Goal: Information Seeking & Learning: Learn about a topic

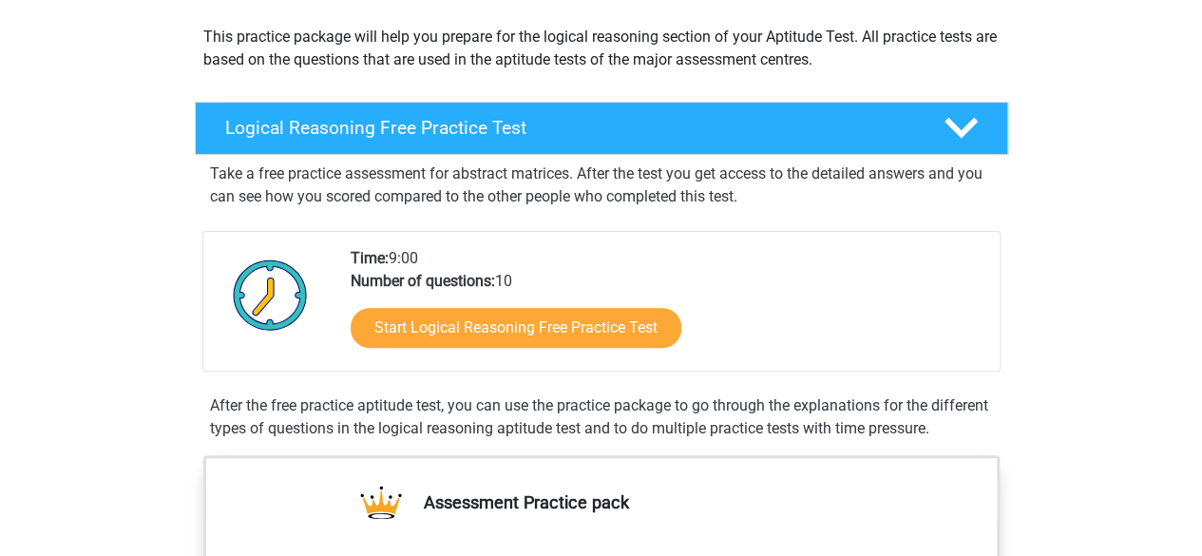
scroll to position [190, 0]
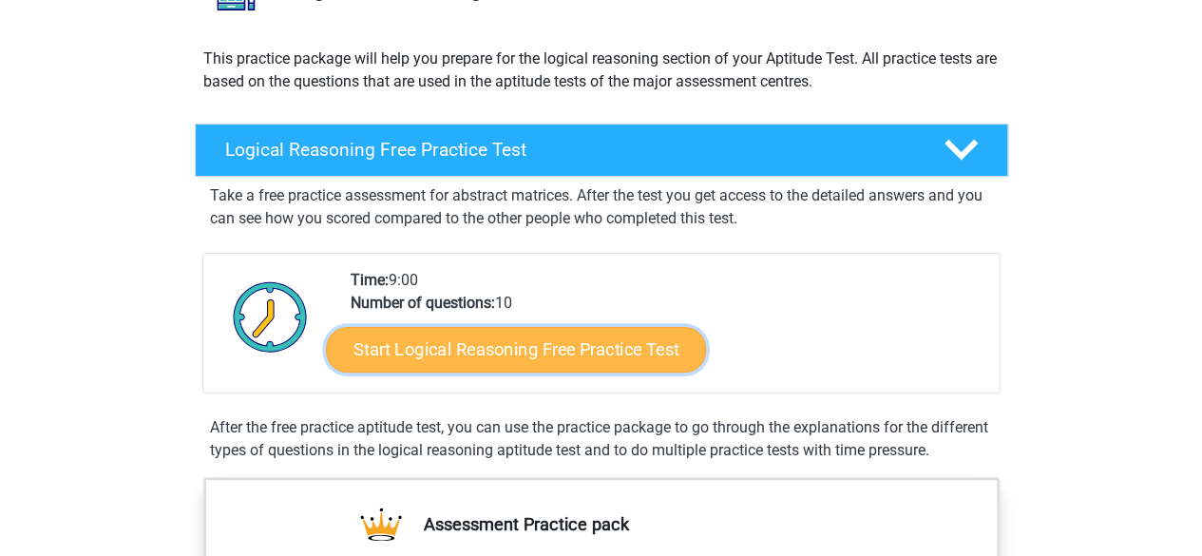
click at [551, 350] on link "Start Logical Reasoning Free Practice Test" at bounding box center [516, 349] width 380 height 46
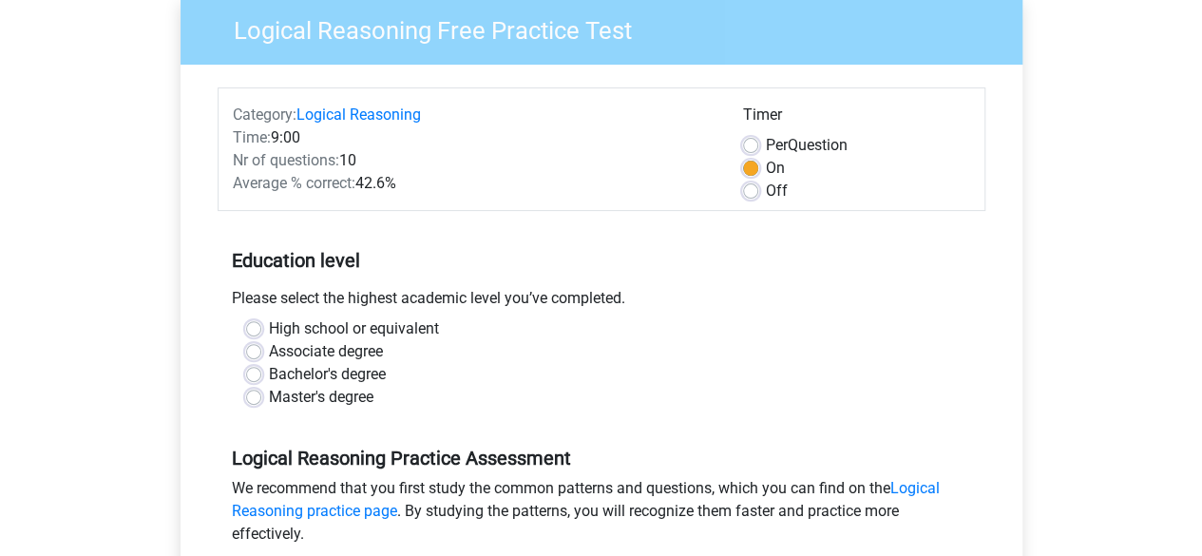
scroll to position [190, 0]
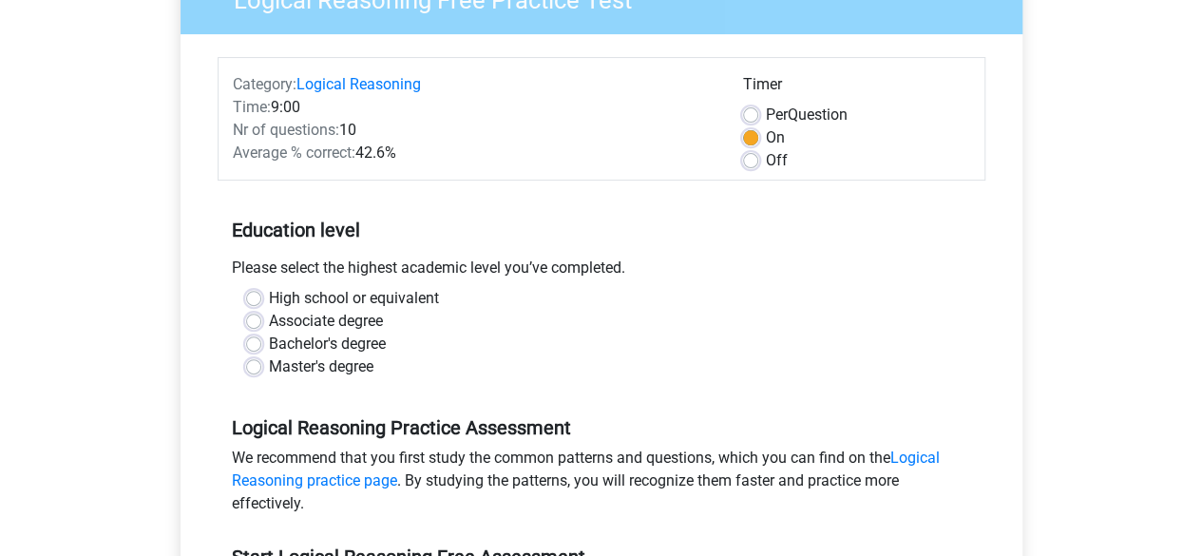
click at [369, 288] on label "High school or equivalent" at bounding box center [354, 298] width 170 height 23
click at [261, 288] on input "High school or equivalent" at bounding box center [253, 296] width 15 height 19
radio input "true"
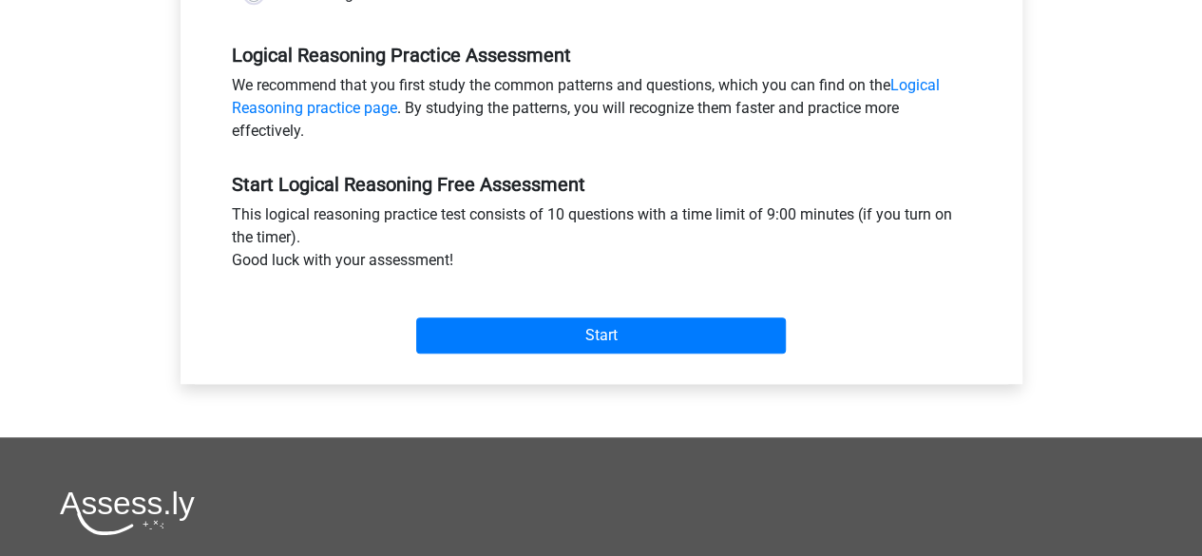
scroll to position [570, 0]
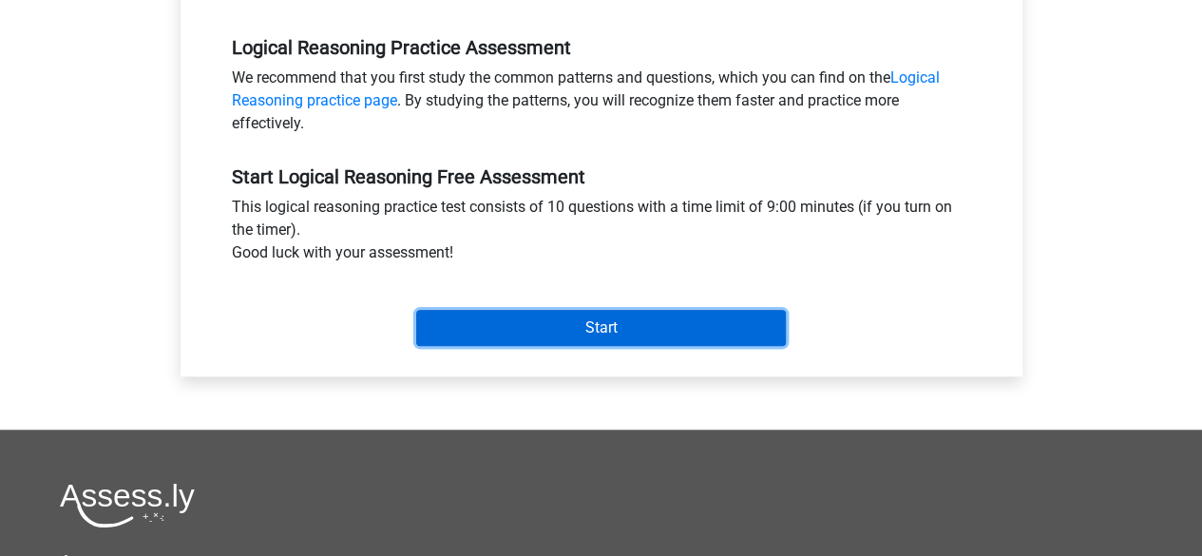
click at [473, 333] on input "Start" at bounding box center [601, 328] width 370 height 36
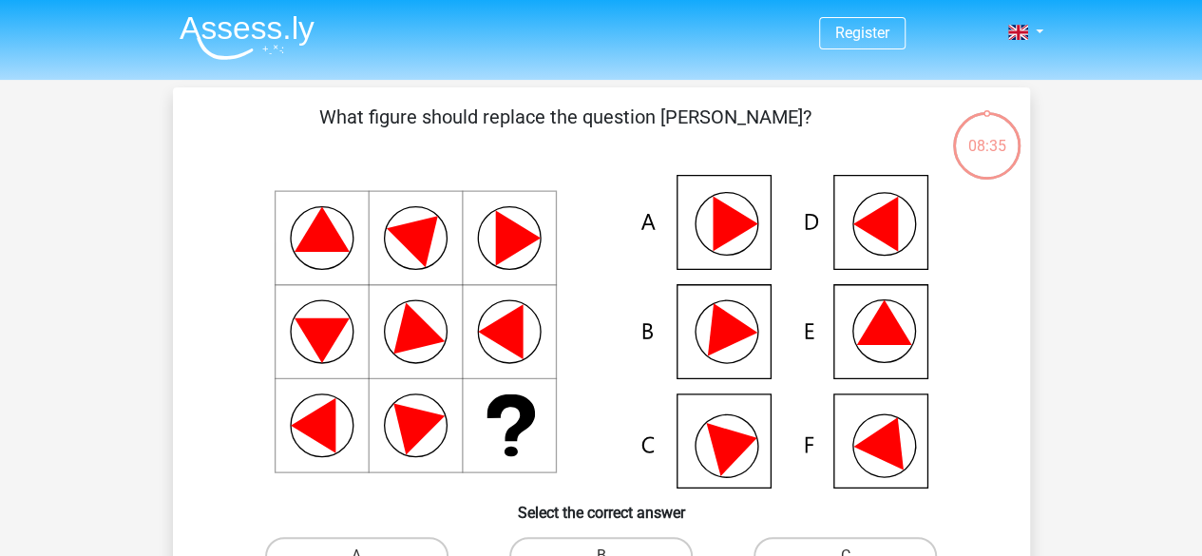
click at [864, 355] on icon at bounding box center [883, 331] width 63 height 63
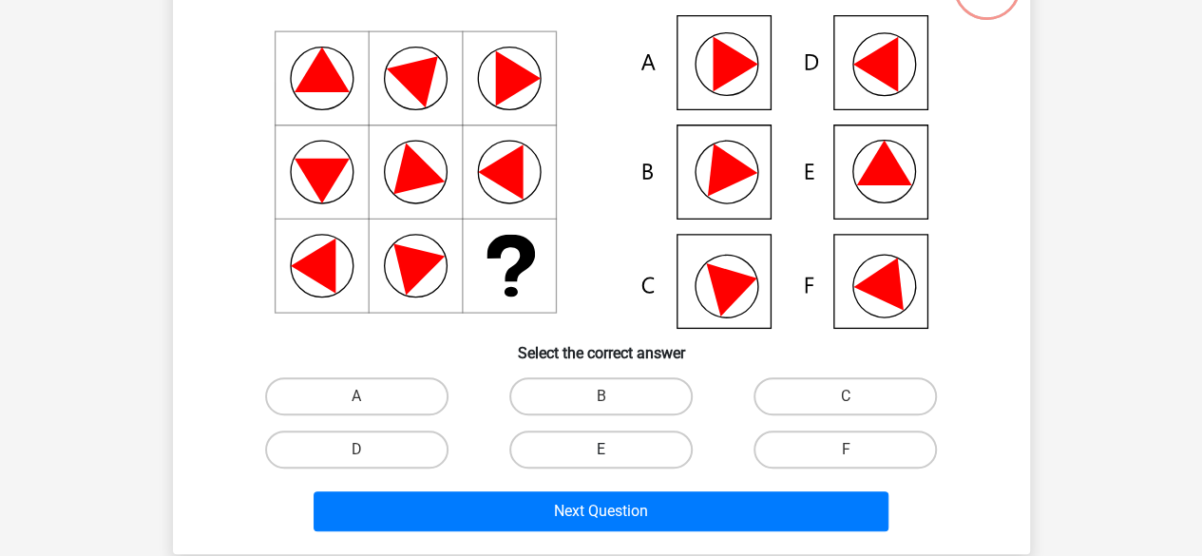
scroll to position [190, 0]
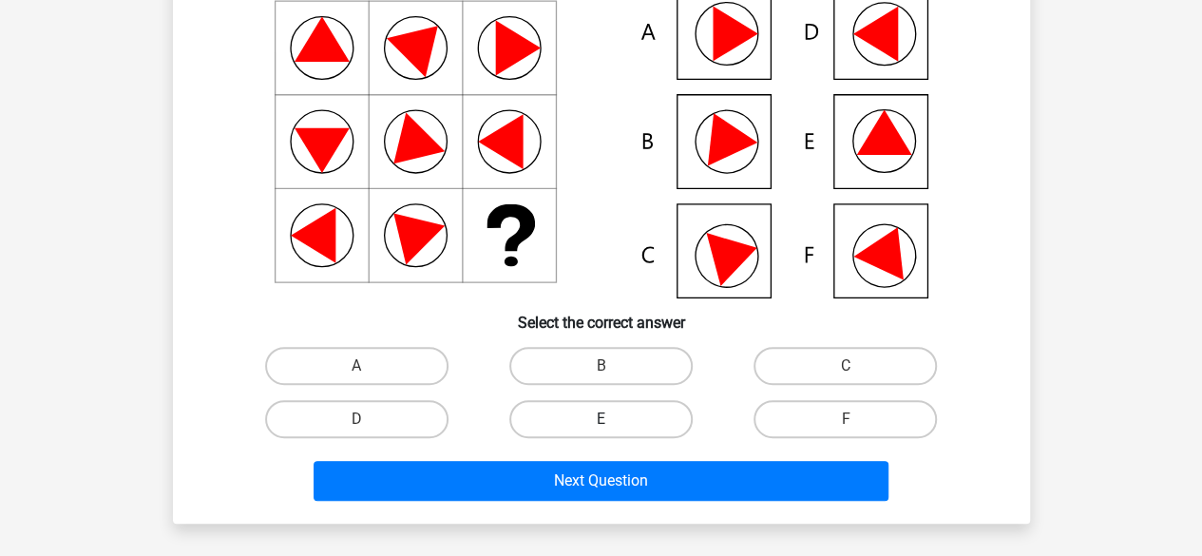
click at [590, 427] on label "E" at bounding box center [600, 419] width 183 height 38
click at [600, 427] on input "E" at bounding box center [606, 425] width 12 height 12
radio input "true"
click at [690, 503] on div "Next Question" at bounding box center [602, 485] width 734 height 48
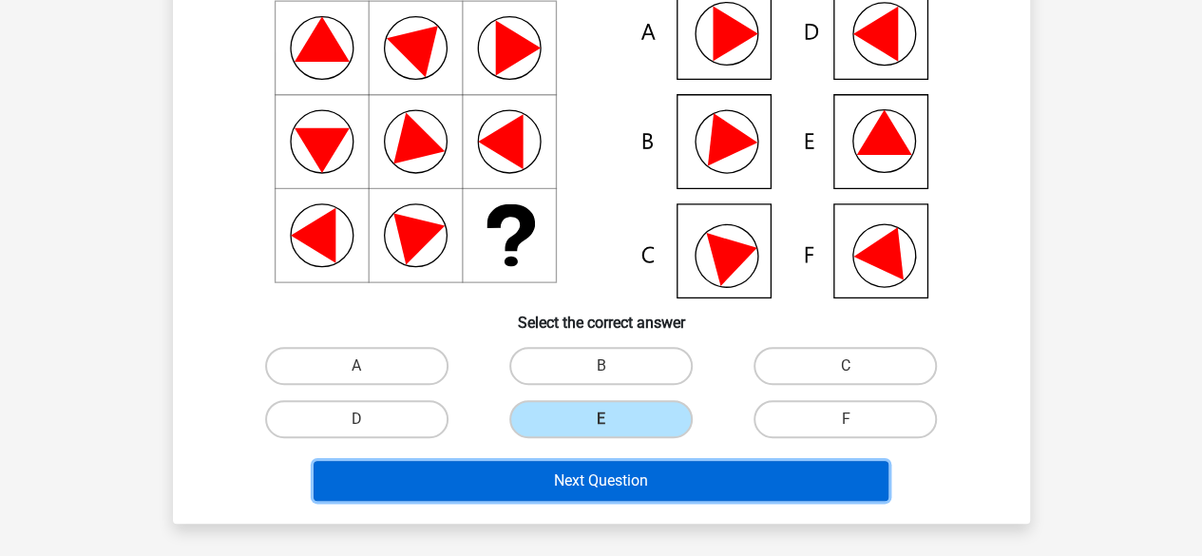
click at [693, 491] on button "Next Question" at bounding box center [601, 481] width 575 height 40
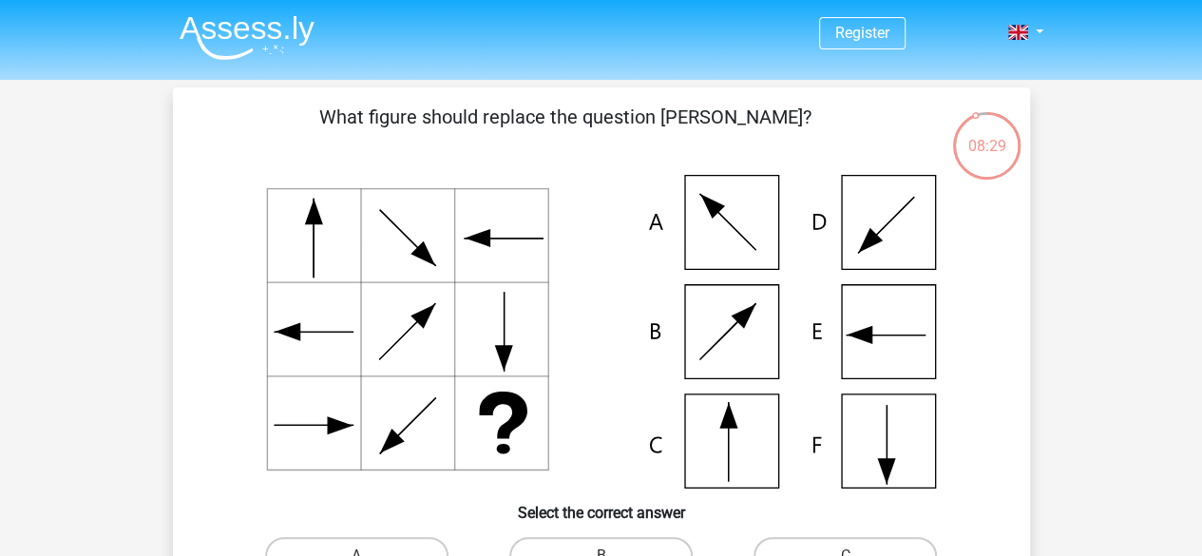
scroll to position [95, 0]
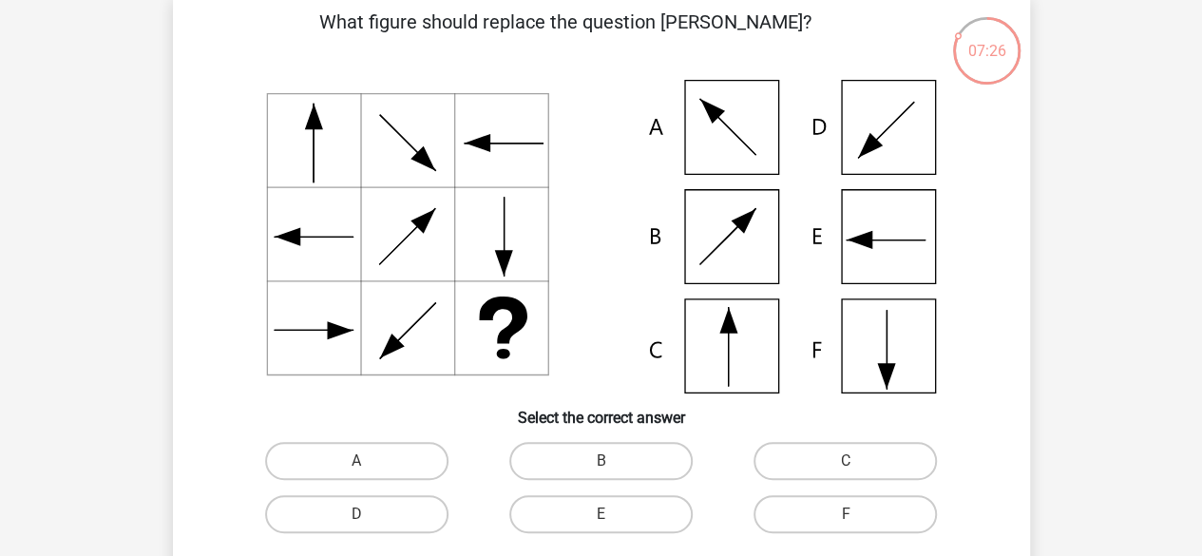
click at [739, 331] on icon at bounding box center [602, 237] width 766 height 314
click at [800, 462] on label "C" at bounding box center [844, 461] width 183 height 38
click at [846, 462] on input "C" at bounding box center [852, 467] width 12 height 12
radio input "true"
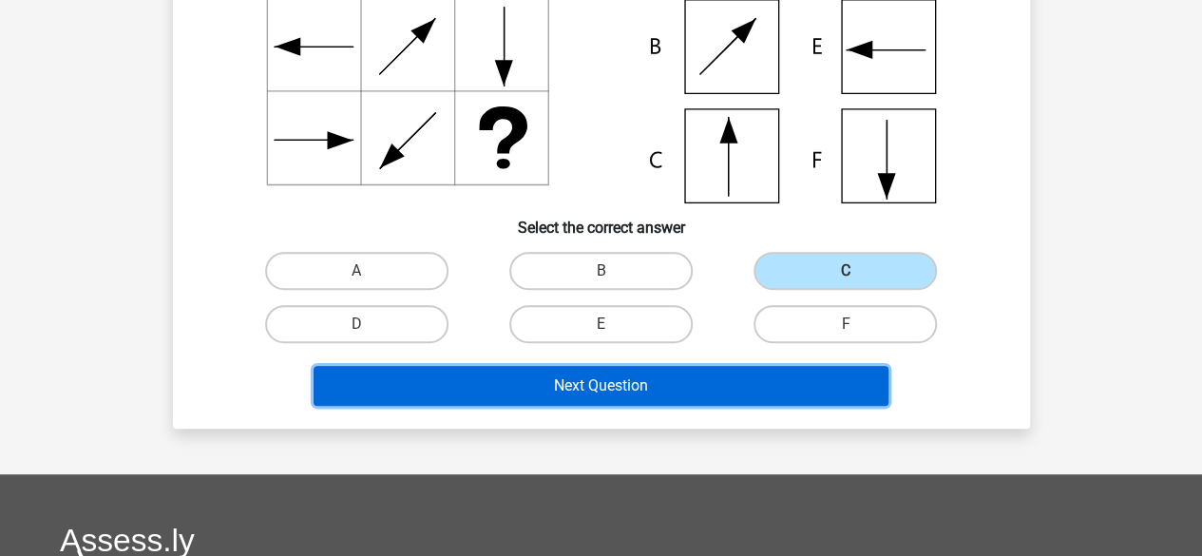
click at [663, 396] on button "Next Question" at bounding box center [601, 386] width 575 height 40
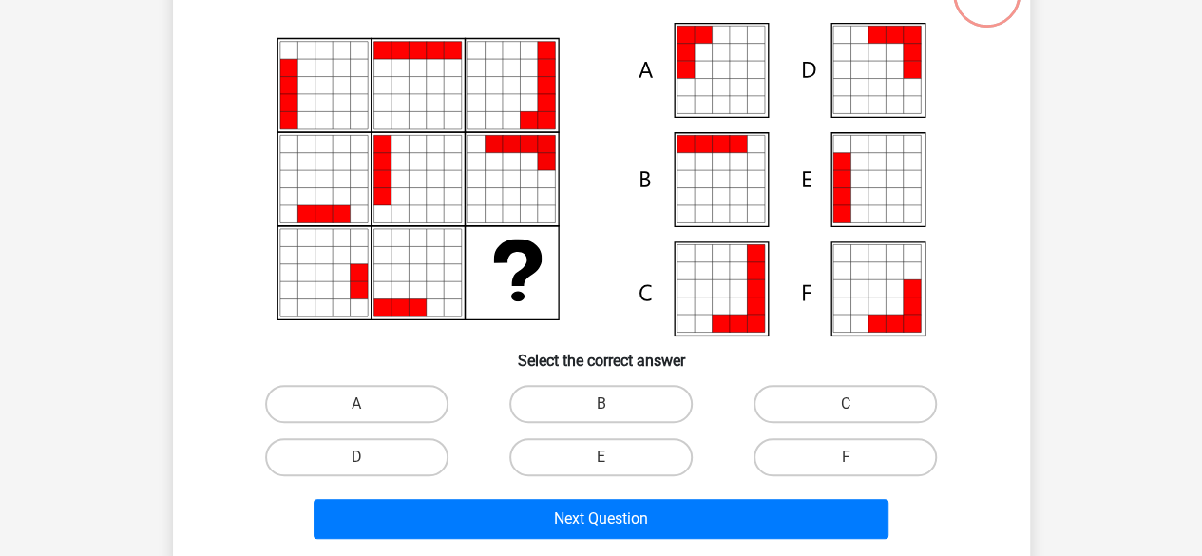
scroll to position [182, 0]
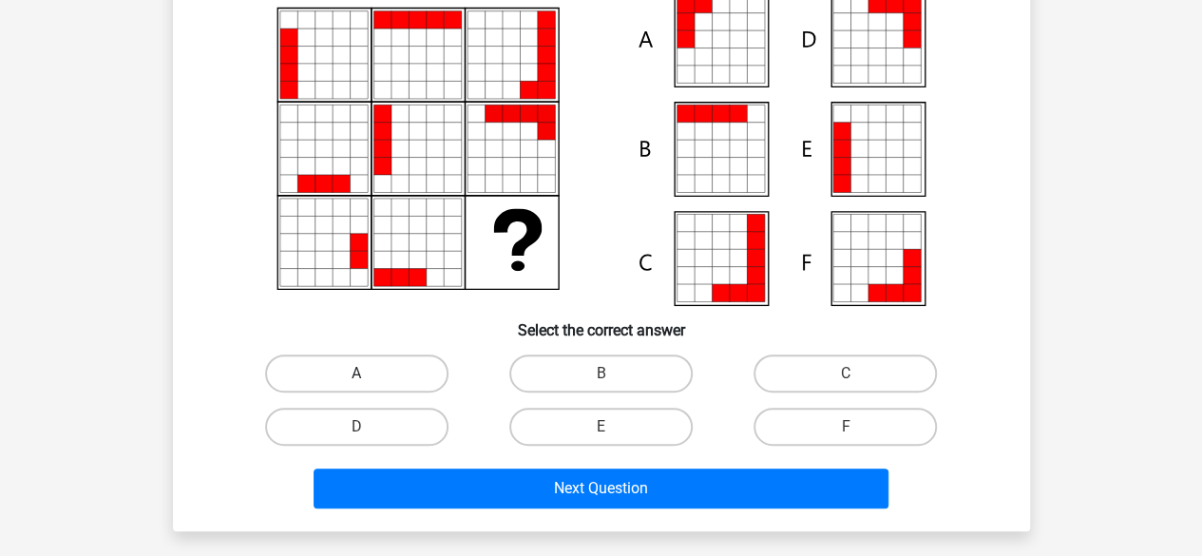
click at [409, 380] on label "A" at bounding box center [356, 373] width 183 height 38
click at [369, 380] on input "A" at bounding box center [362, 379] width 12 height 12
radio input "true"
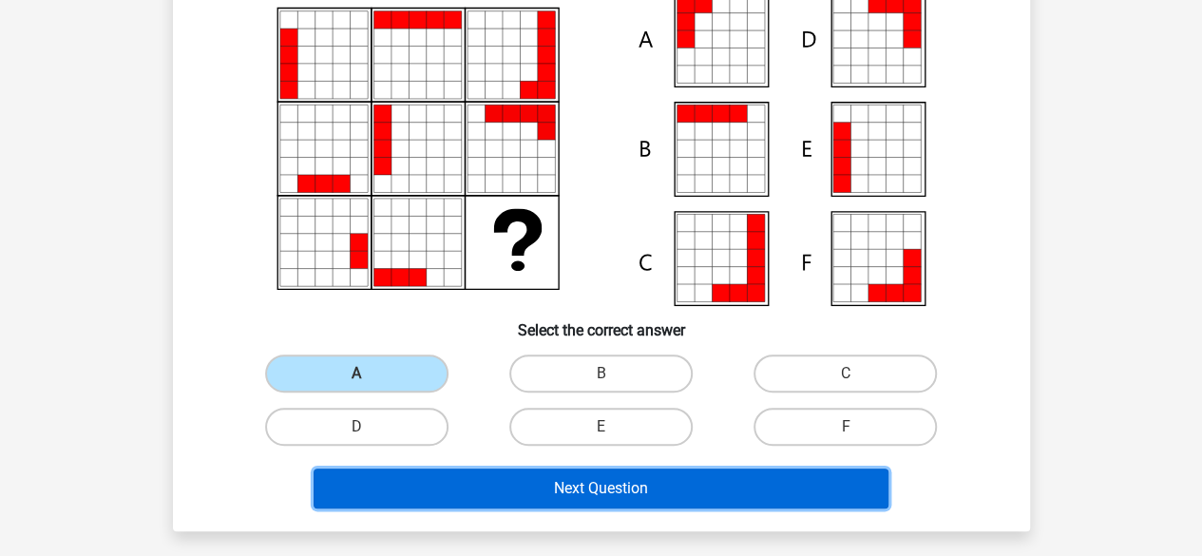
click at [566, 485] on button "Next Question" at bounding box center [601, 488] width 575 height 40
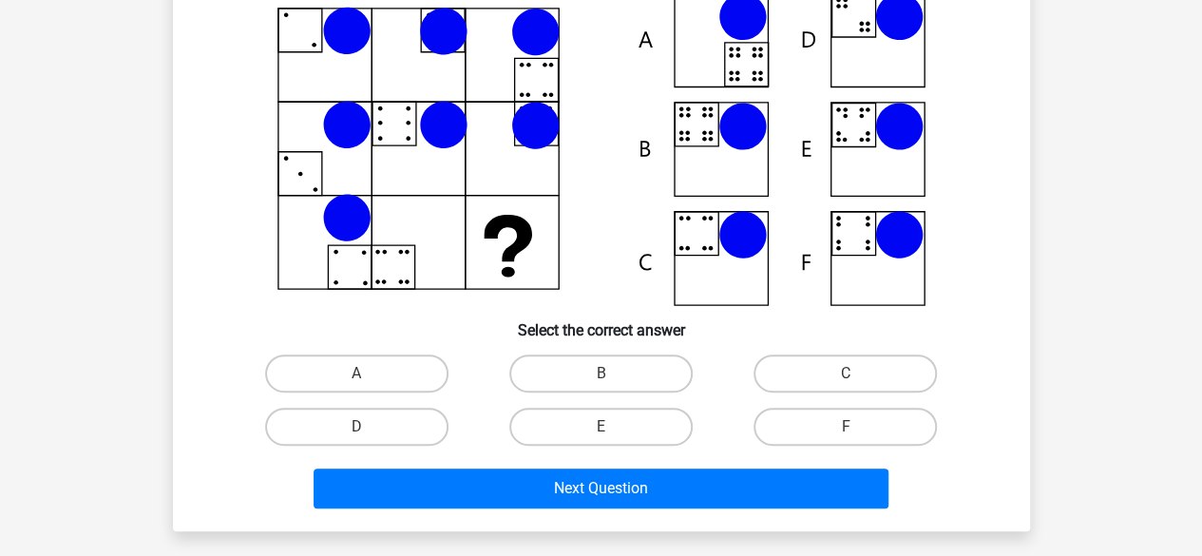
scroll to position [87, 0]
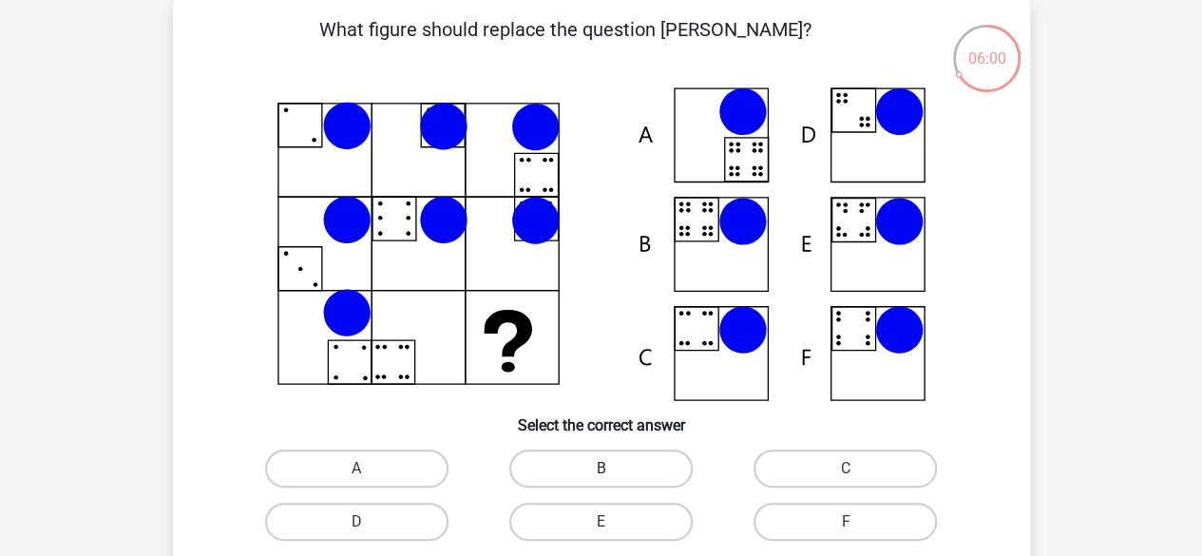
click at [625, 470] on label "B" at bounding box center [600, 468] width 183 height 38
click at [613, 470] on input "B" at bounding box center [606, 474] width 12 height 12
radio input "true"
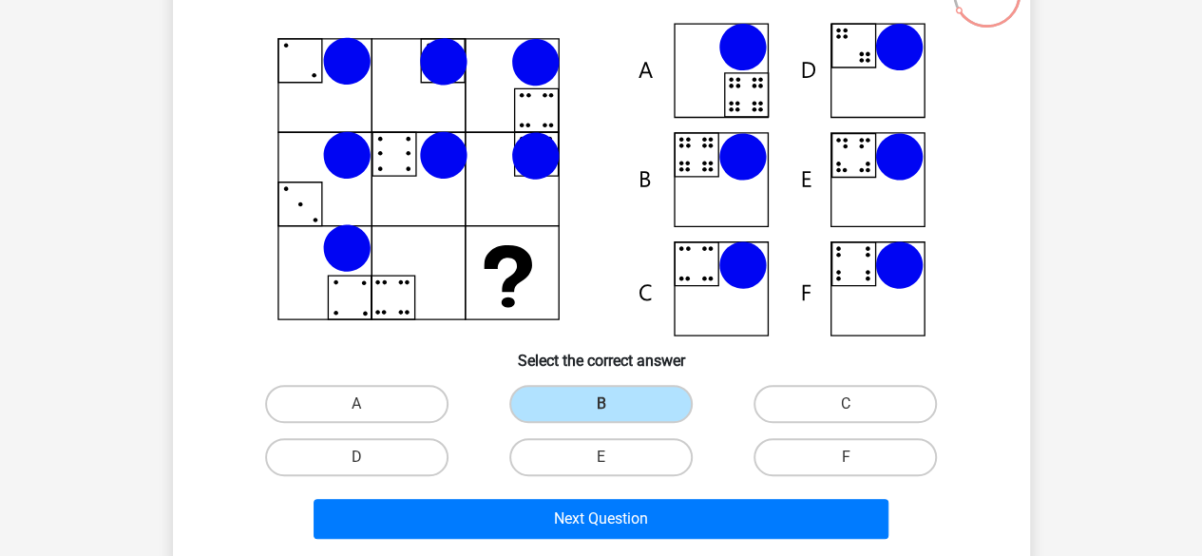
scroll to position [277, 0]
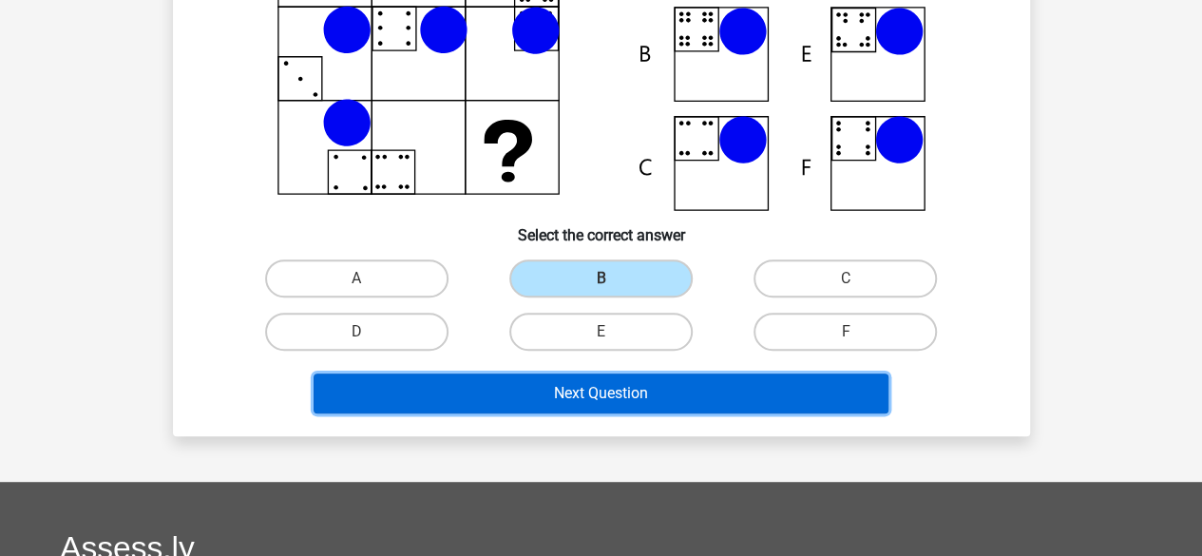
click at [638, 402] on button "Next Question" at bounding box center [601, 393] width 575 height 40
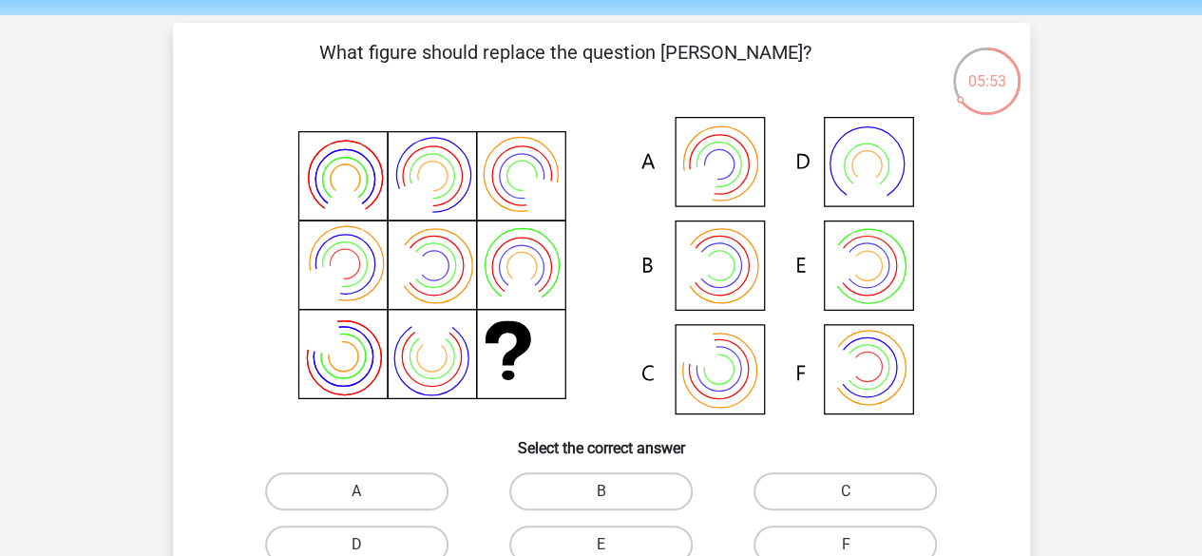
scroll to position [95, 0]
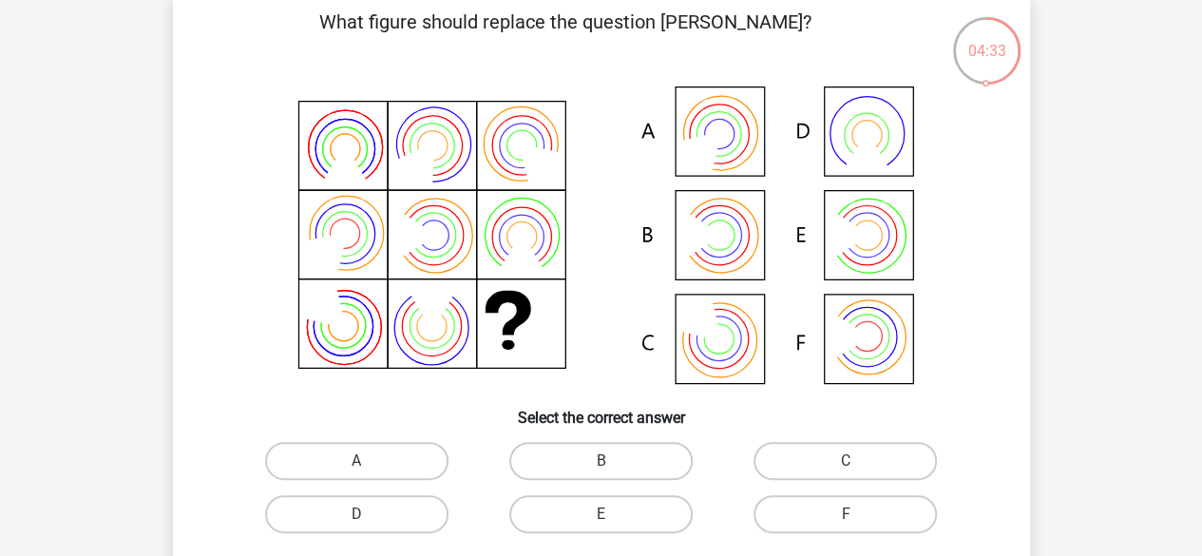
click at [884, 262] on icon at bounding box center [602, 237] width 766 height 314
click at [621, 512] on label "E" at bounding box center [600, 514] width 183 height 38
click at [613, 514] on input "E" at bounding box center [606, 520] width 12 height 12
radio input "true"
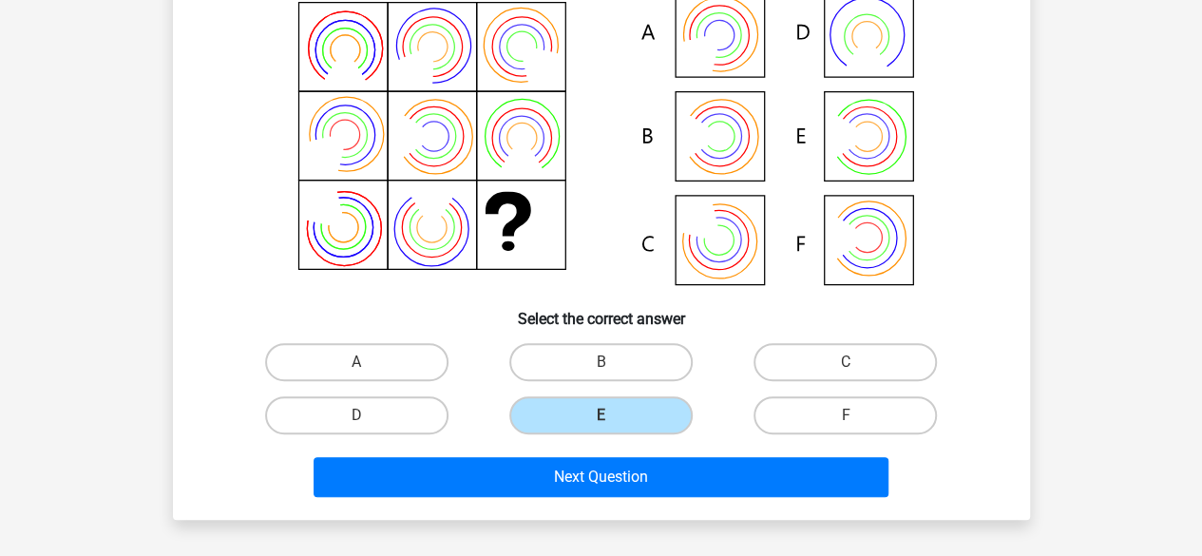
scroll to position [285, 0]
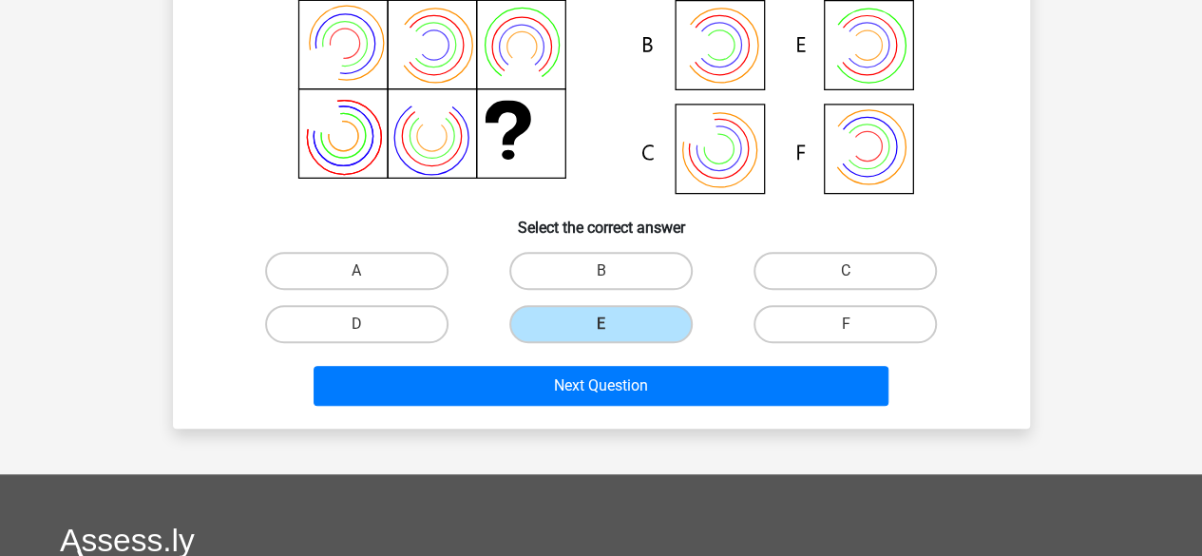
click at [703, 356] on div "Next Question" at bounding box center [601, 382] width 796 height 63
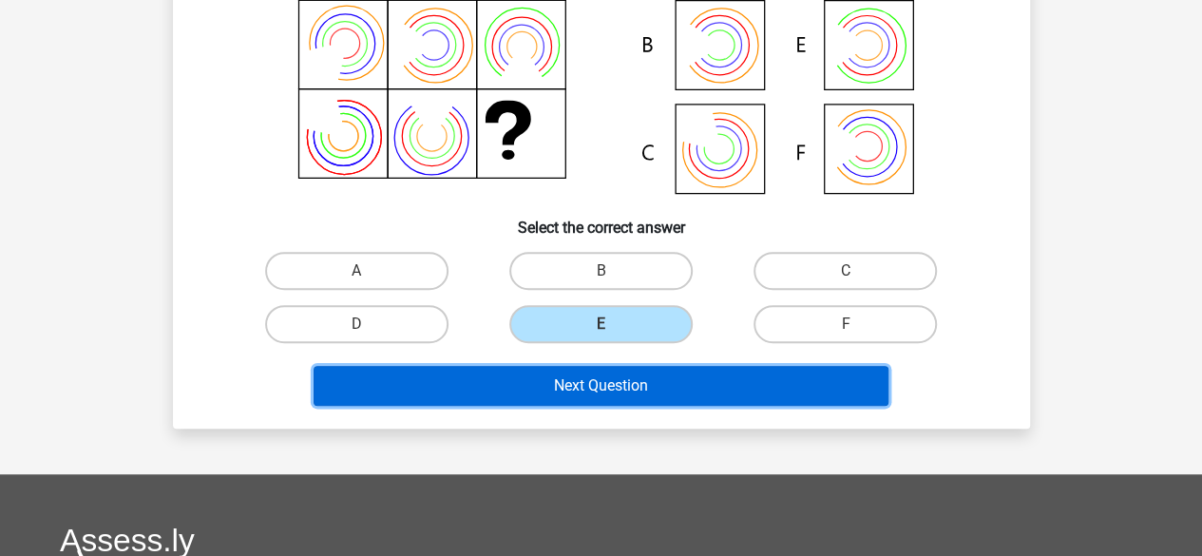
click at [703, 374] on button "Next Question" at bounding box center [601, 386] width 575 height 40
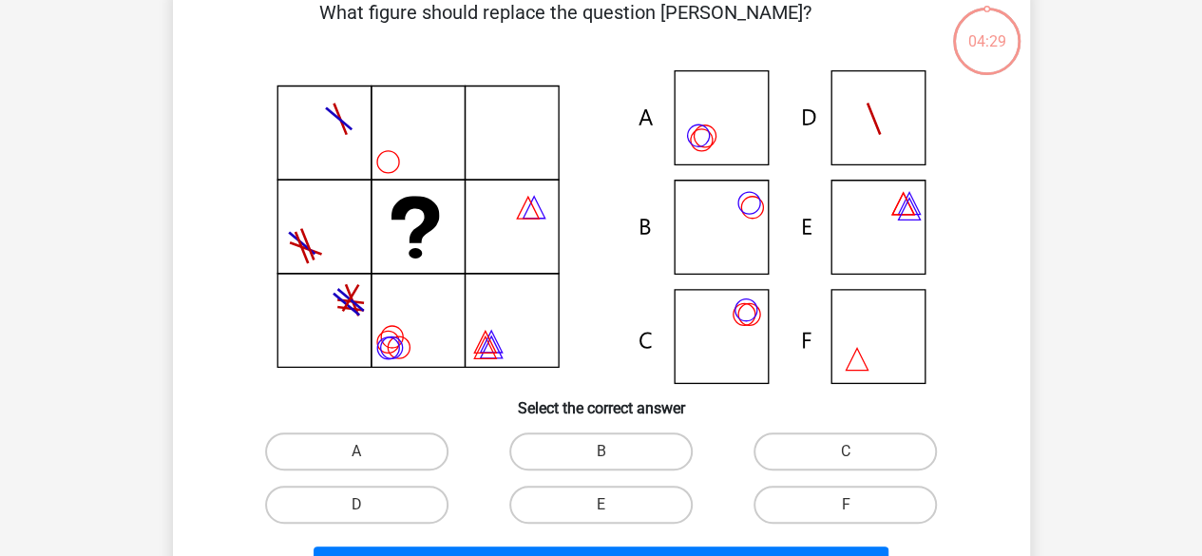
scroll to position [87, 0]
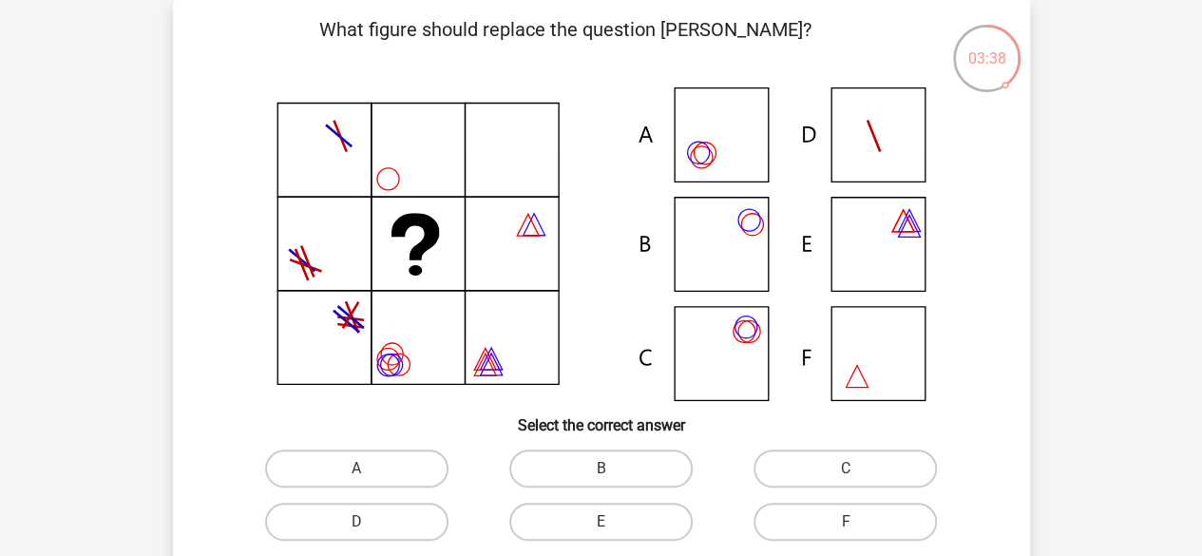
click at [709, 162] on icon at bounding box center [705, 154] width 22 height 22
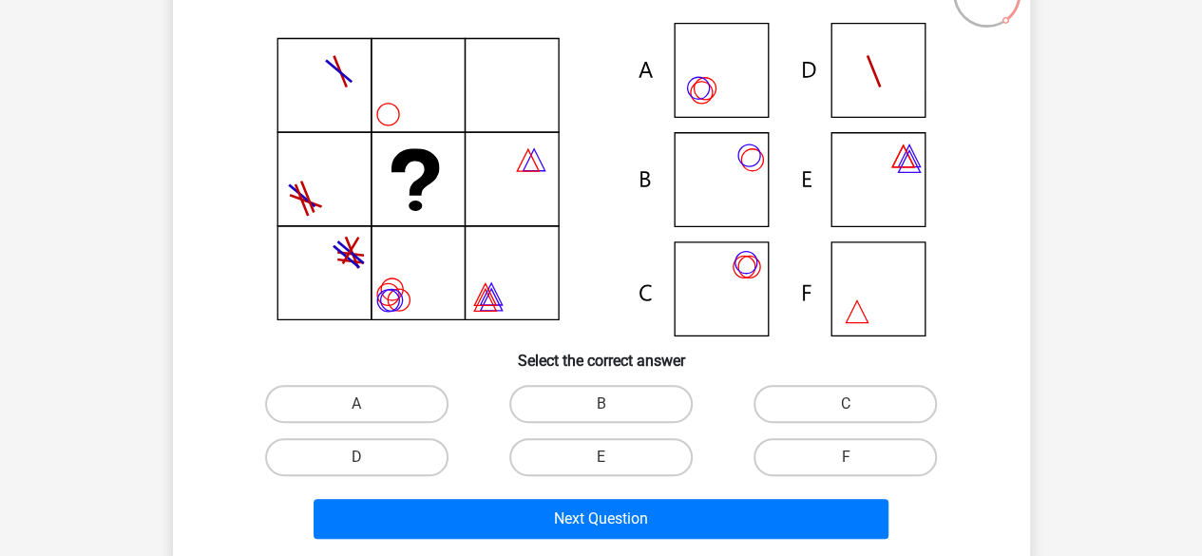
scroll to position [182, 0]
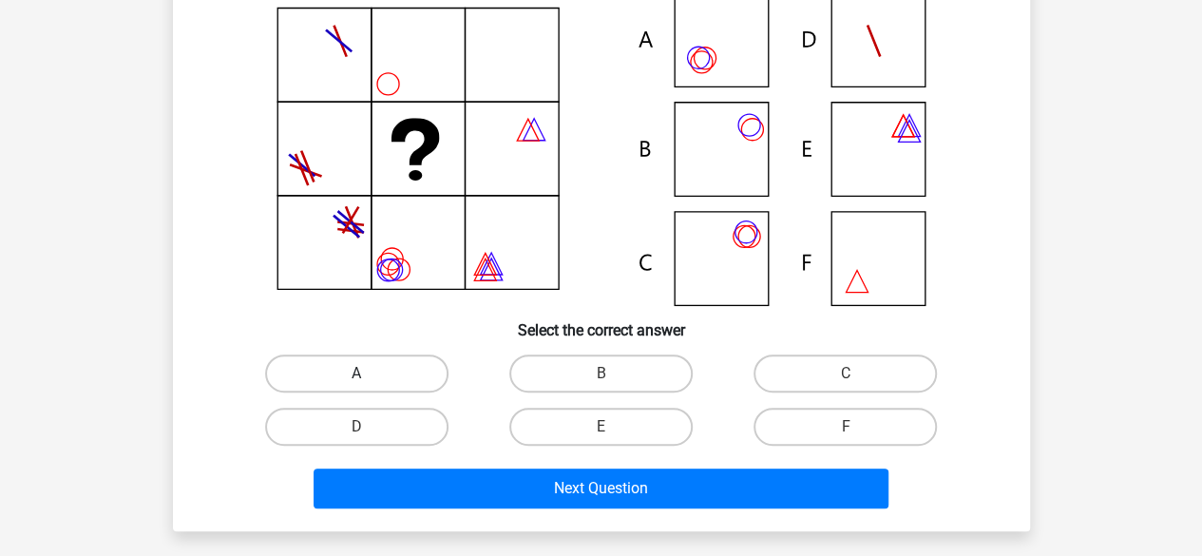
click at [385, 375] on label "A" at bounding box center [356, 373] width 183 height 38
click at [369, 375] on input "A" at bounding box center [362, 379] width 12 height 12
radio input "true"
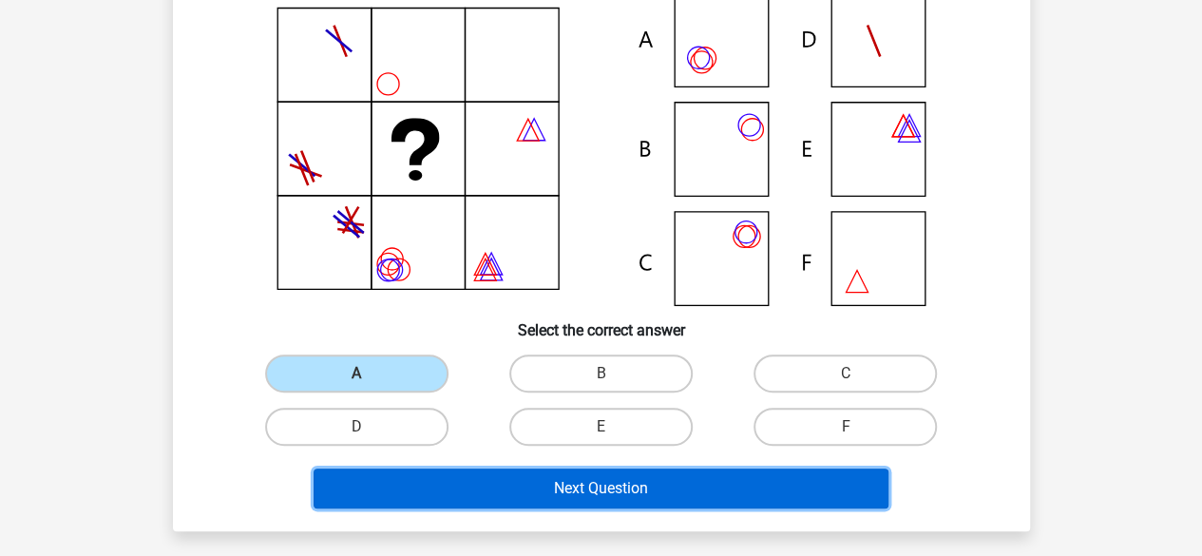
click at [630, 493] on button "Next Question" at bounding box center [601, 488] width 575 height 40
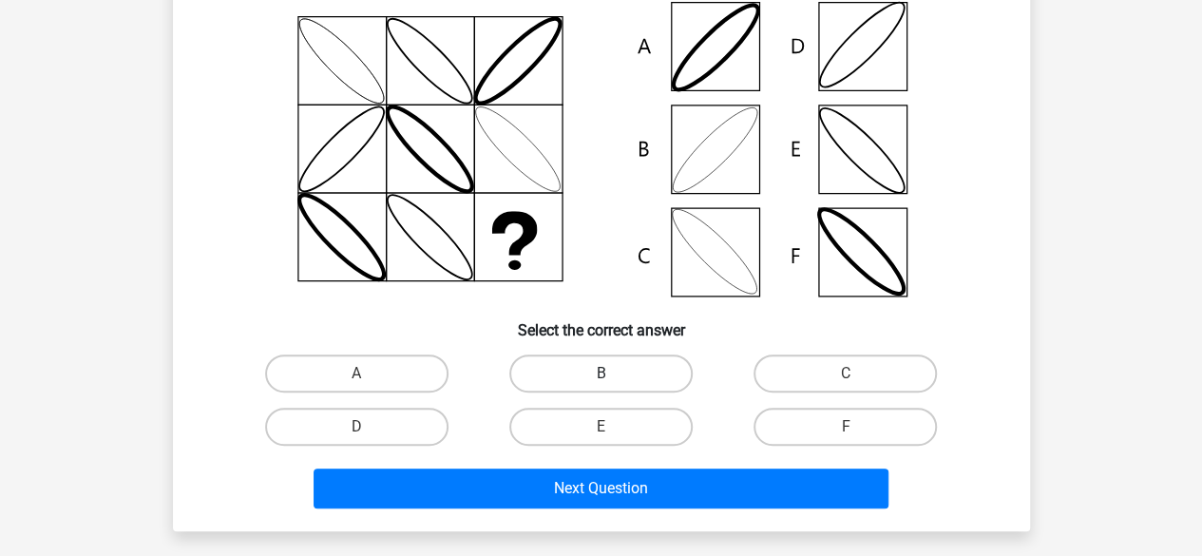
click at [552, 367] on label "B" at bounding box center [600, 373] width 183 height 38
click at [600, 373] on input "B" at bounding box center [606, 379] width 12 height 12
radio input "true"
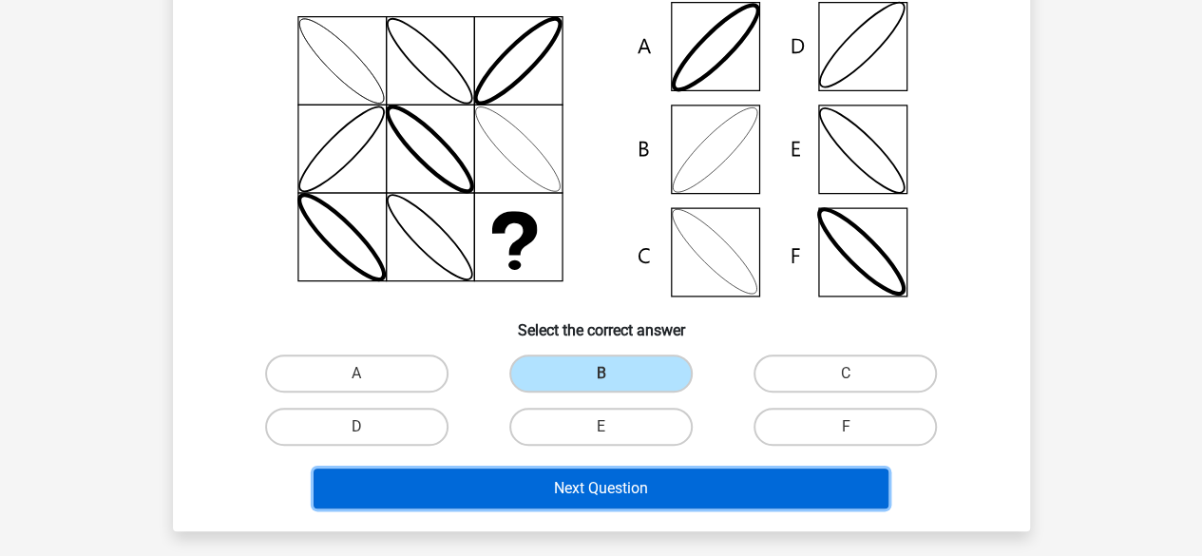
click at [602, 505] on button "Next Question" at bounding box center [601, 488] width 575 height 40
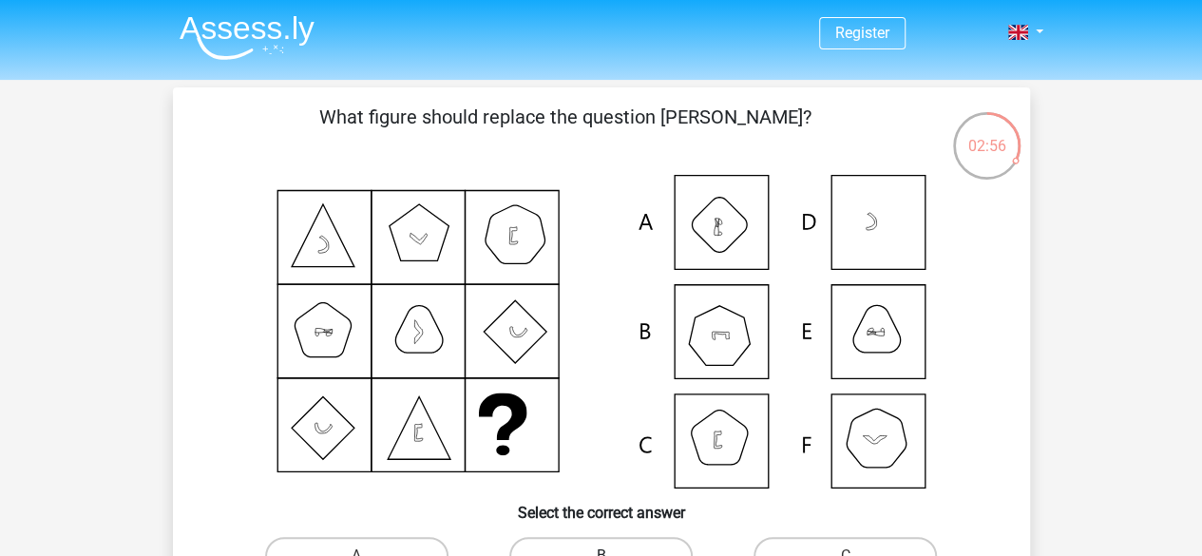
scroll to position [95, 0]
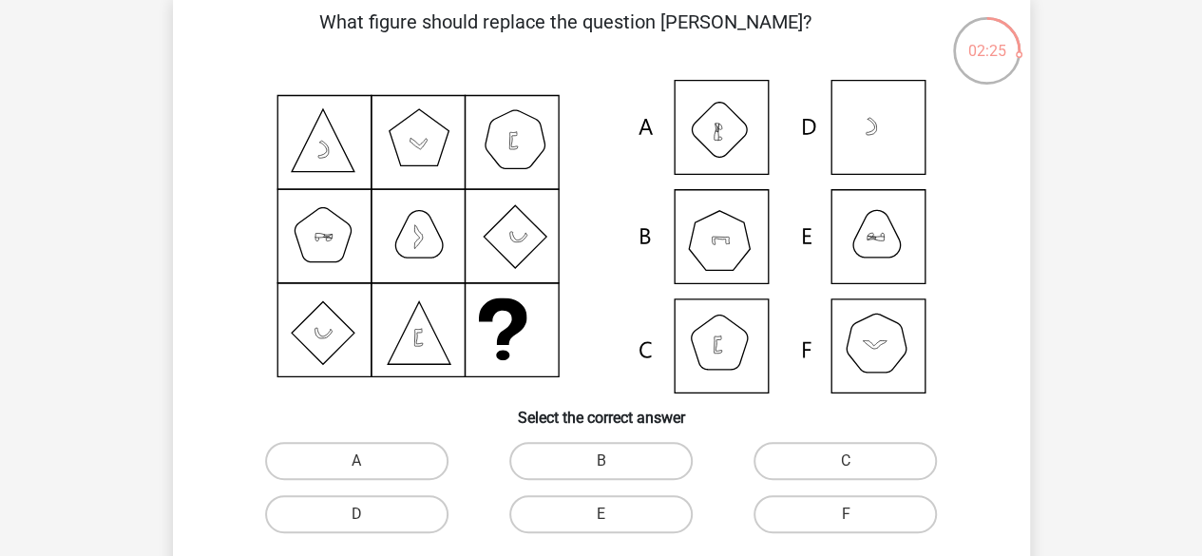
click at [739, 151] on icon at bounding box center [602, 237] width 766 height 314
click at [403, 445] on label "A" at bounding box center [356, 461] width 183 height 38
click at [369, 461] on input "A" at bounding box center [362, 467] width 12 height 12
radio input "true"
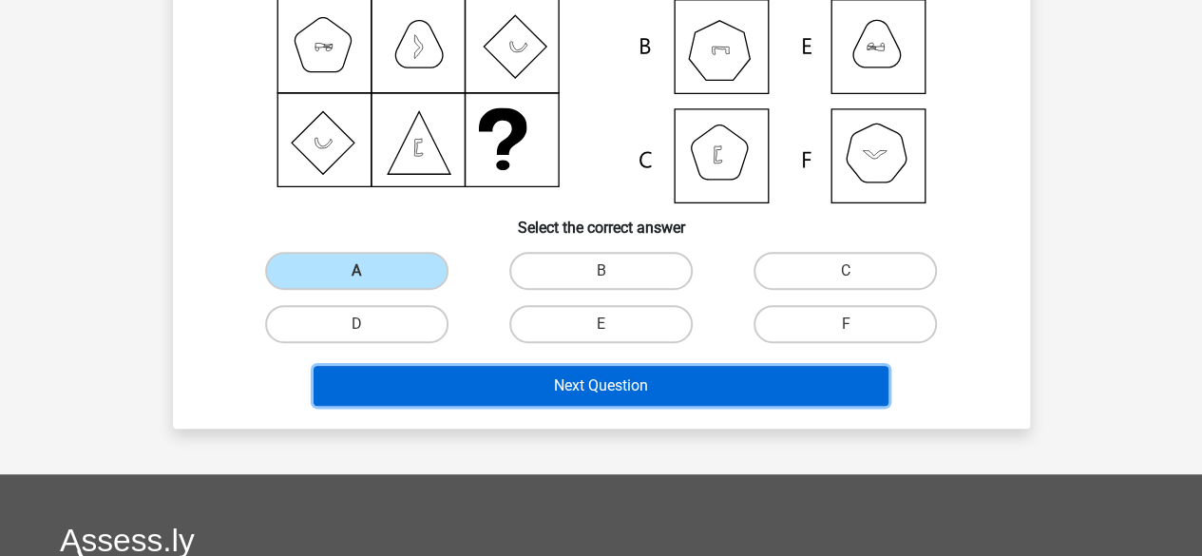
click at [653, 391] on button "Next Question" at bounding box center [601, 386] width 575 height 40
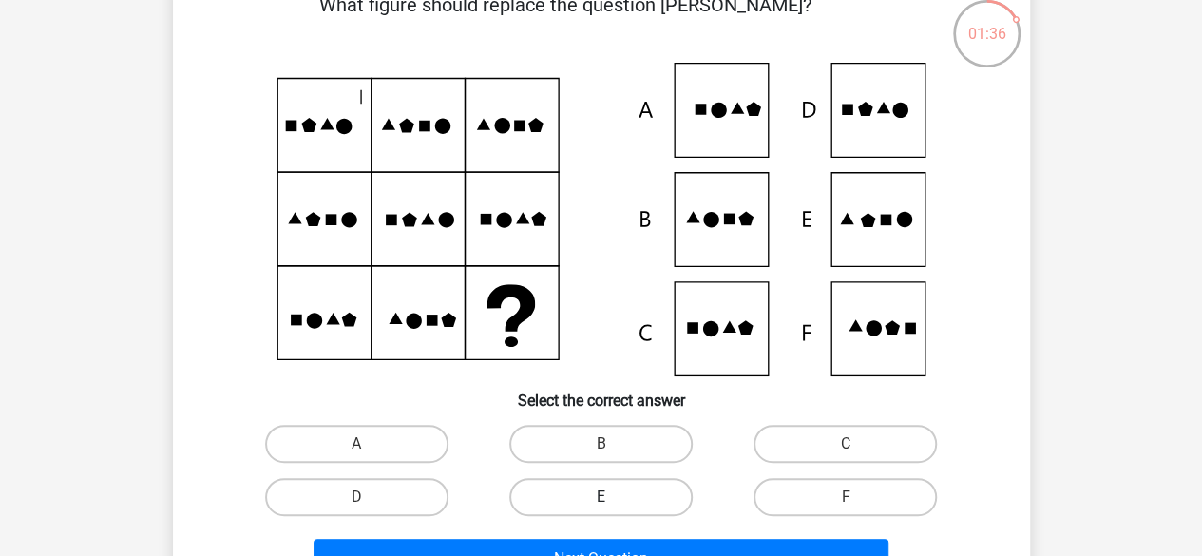
scroll to position [182, 0]
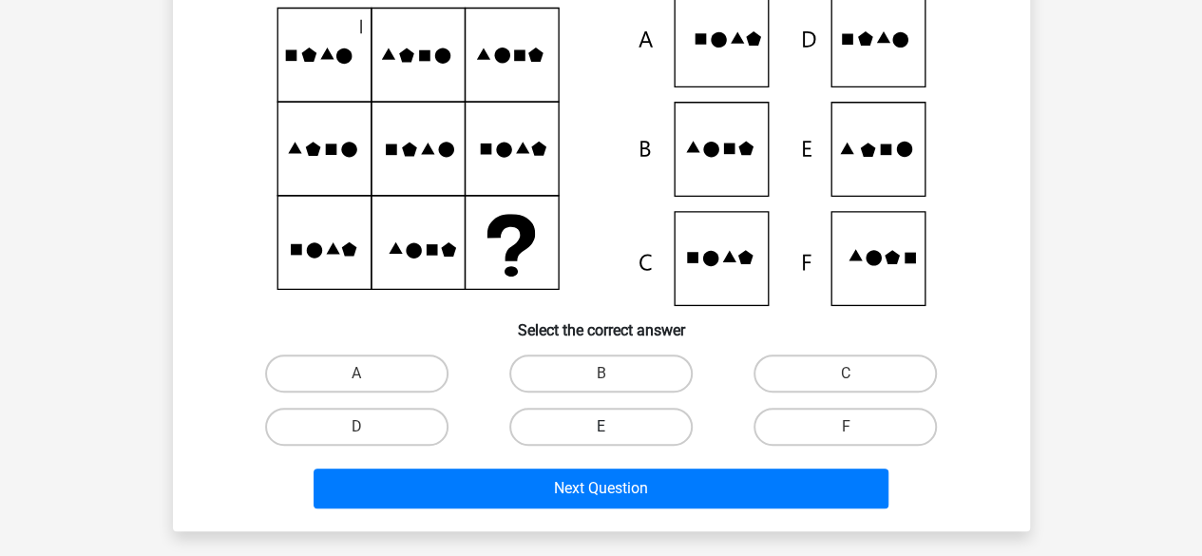
click at [557, 415] on label "E" at bounding box center [600, 427] width 183 height 38
click at [600, 427] on input "E" at bounding box center [606, 433] width 12 height 12
radio input "true"
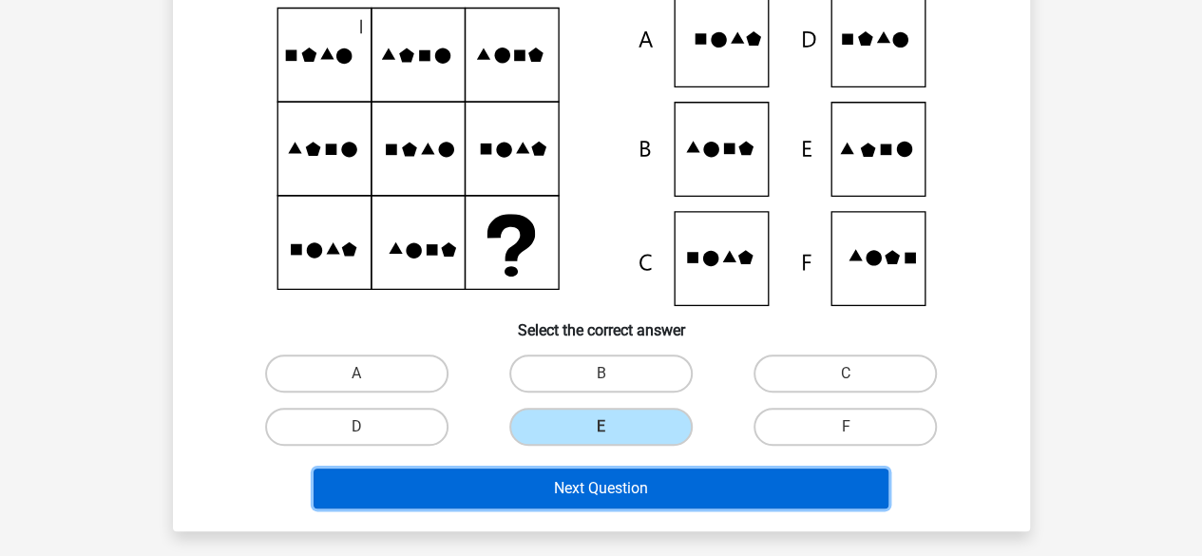
click at [591, 471] on button "Next Question" at bounding box center [601, 488] width 575 height 40
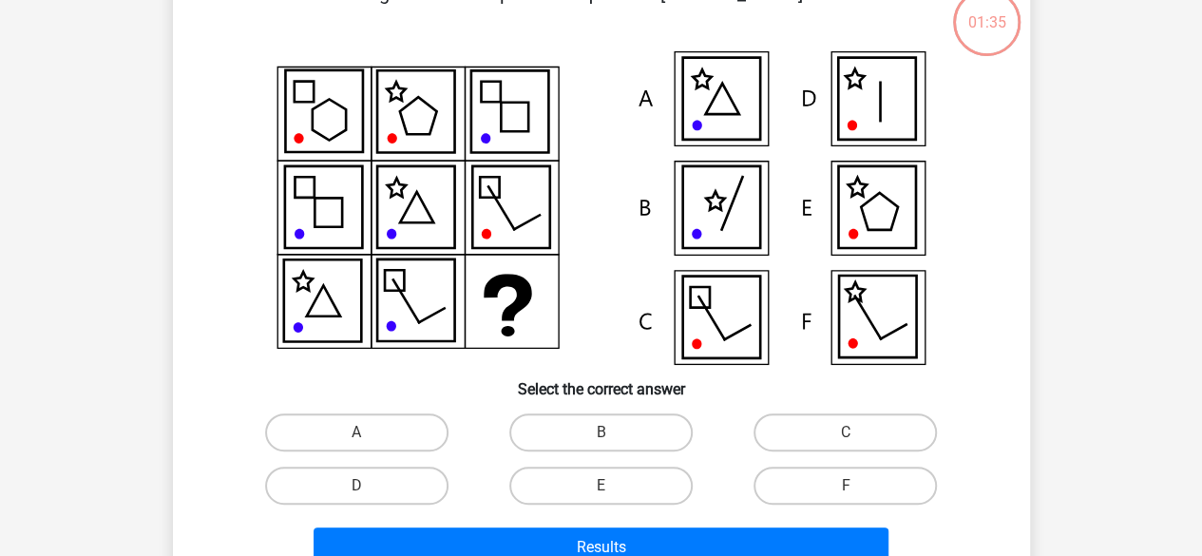
scroll to position [87, 0]
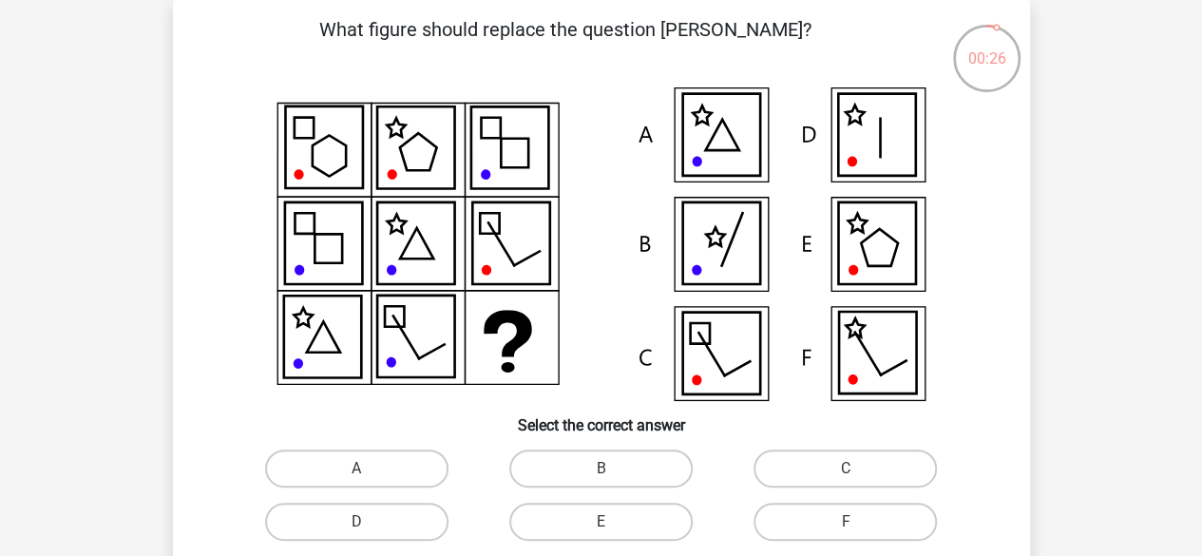
click at [864, 254] on icon at bounding box center [879, 247] width 37 height 37
click at [566, 520] on label "E" at bounding box center [600, 522] width 183 height 38
click at [600, 522] on input "E" at bounding box center [606, 528] width 12 height 12
radio input "true"
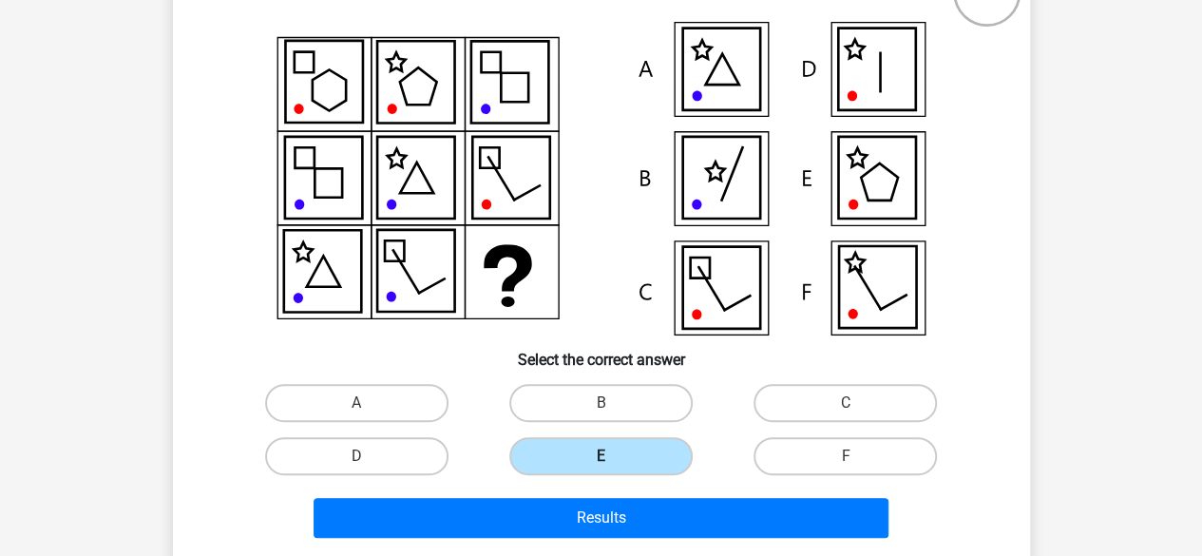
scroll to position [182, 0]
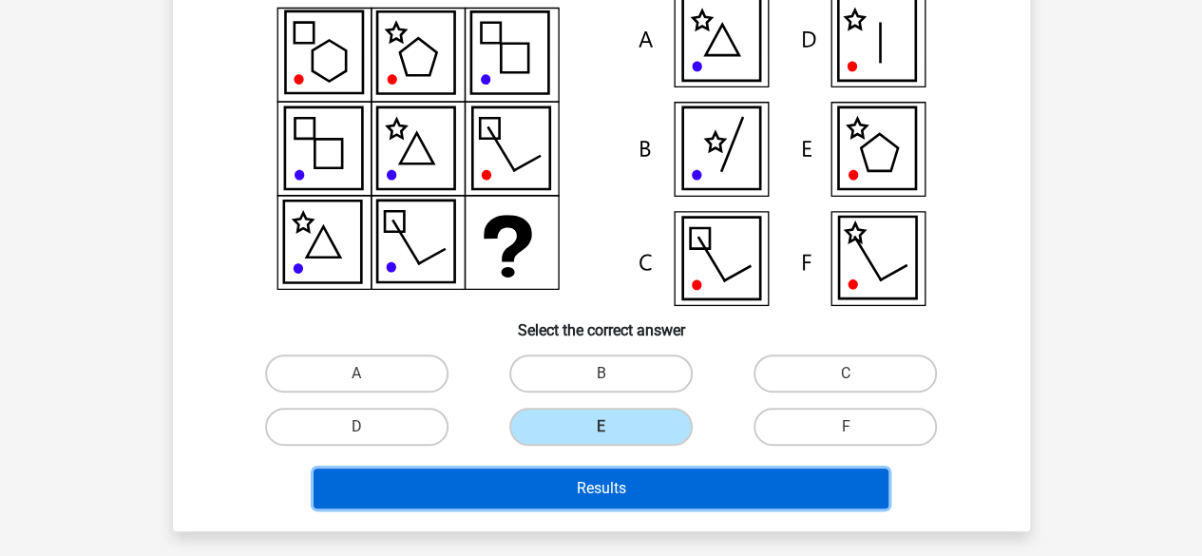
click at [624, 486] on button "Results" at bounding box center [601, 488] width 575 height 40
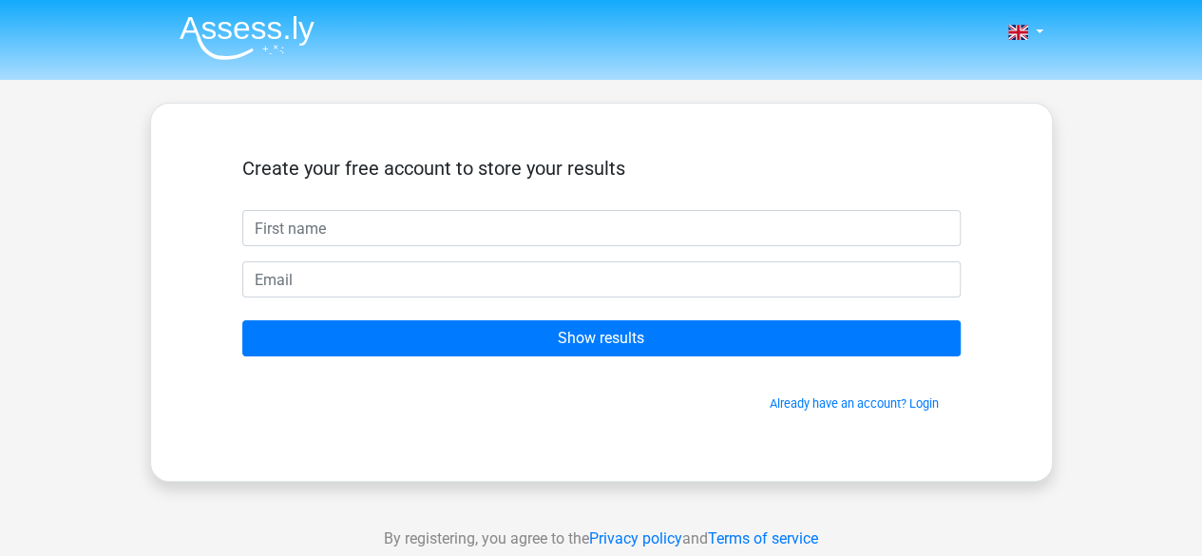
click at [612, 355] on form "Create your free account to store your results Show results Already have an acc…" at bounding box center [601, 285] width 718 height 256
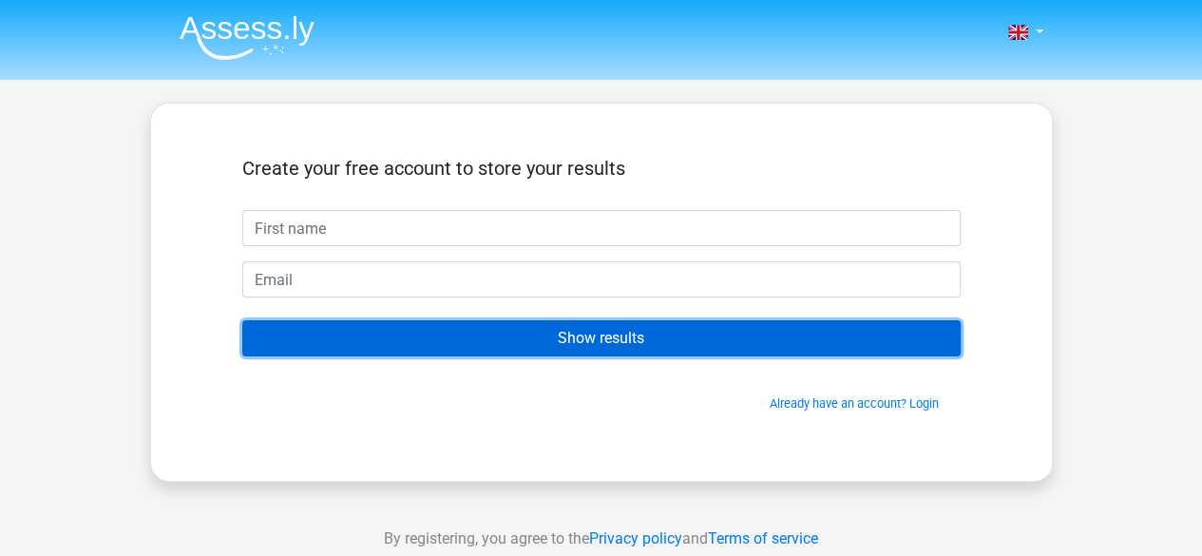
click at [619, 352] on input "Show results" at bounding box center [601, 338] width 718 height 36
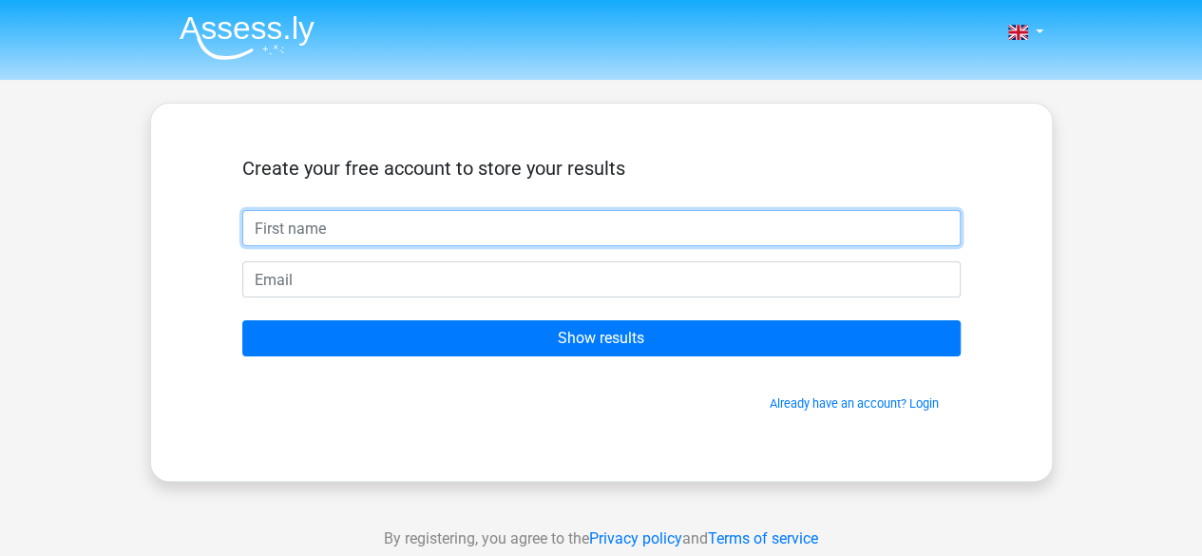
click at [543, 242] on input "text" at bounding box center [601, 228] width 718 height 36
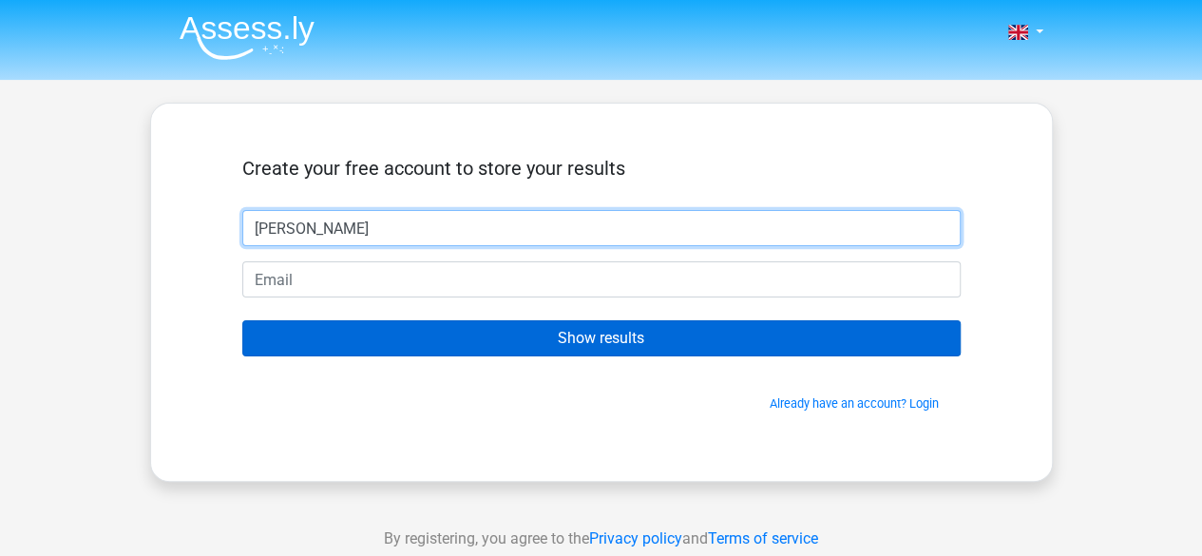
type input "[PERSON_NAME]"
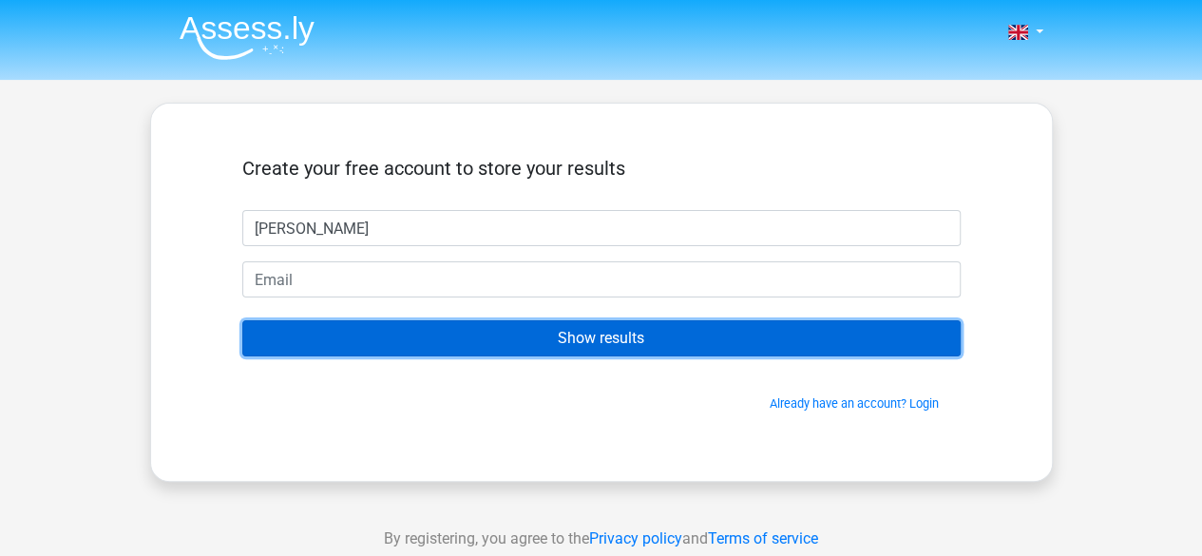
click at [635, 345] on input "Show results" at bounding box center [601, 338] width 718 height 36
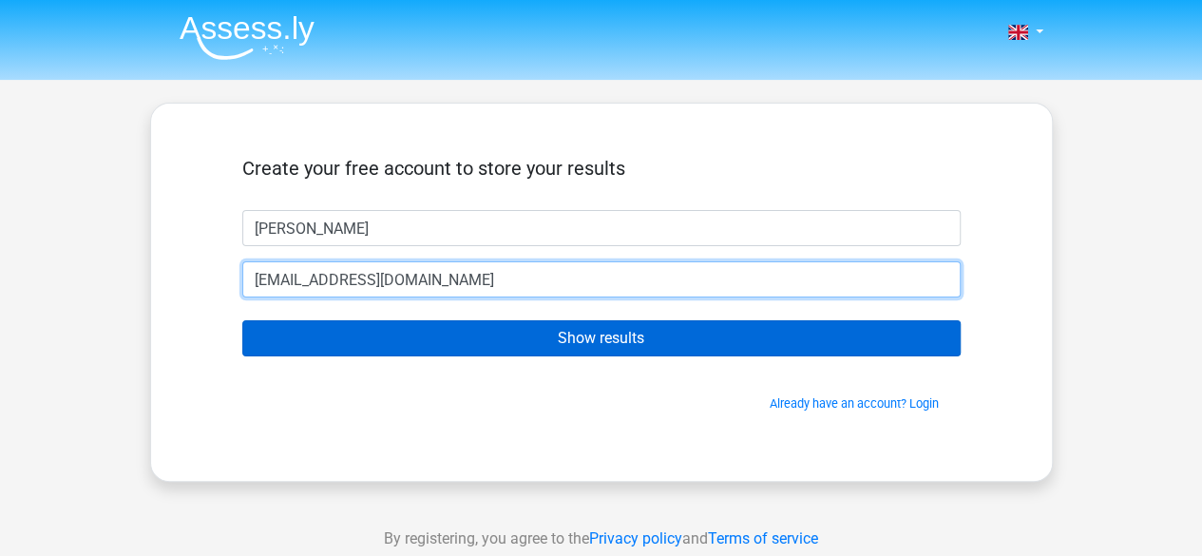
type input "hh@gmail.com"
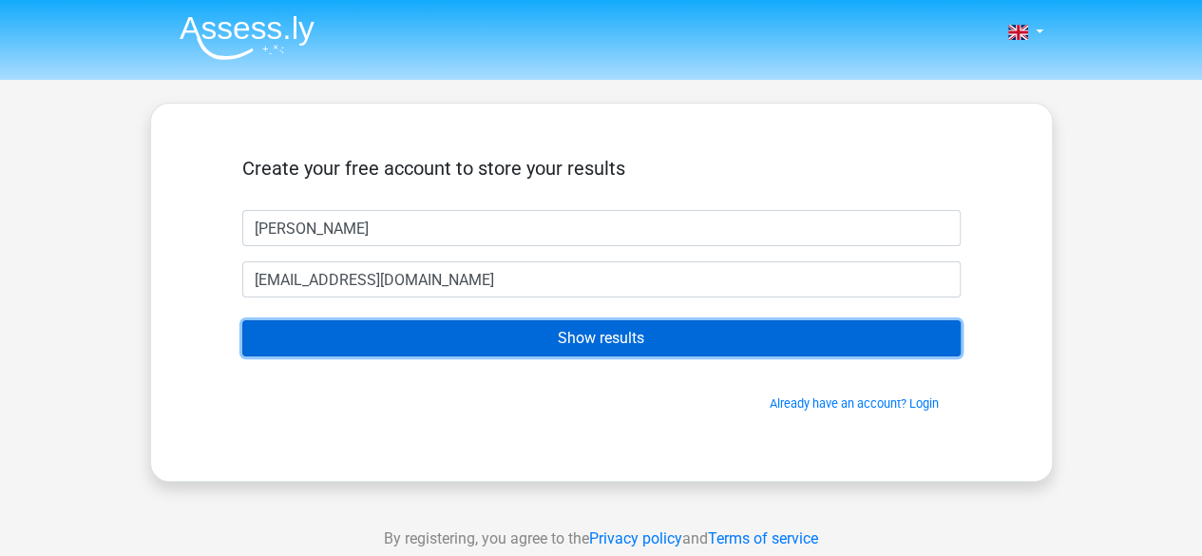
click at [420, 335] on input "Show results" at bounding box center [601, 338] width 718 height 36
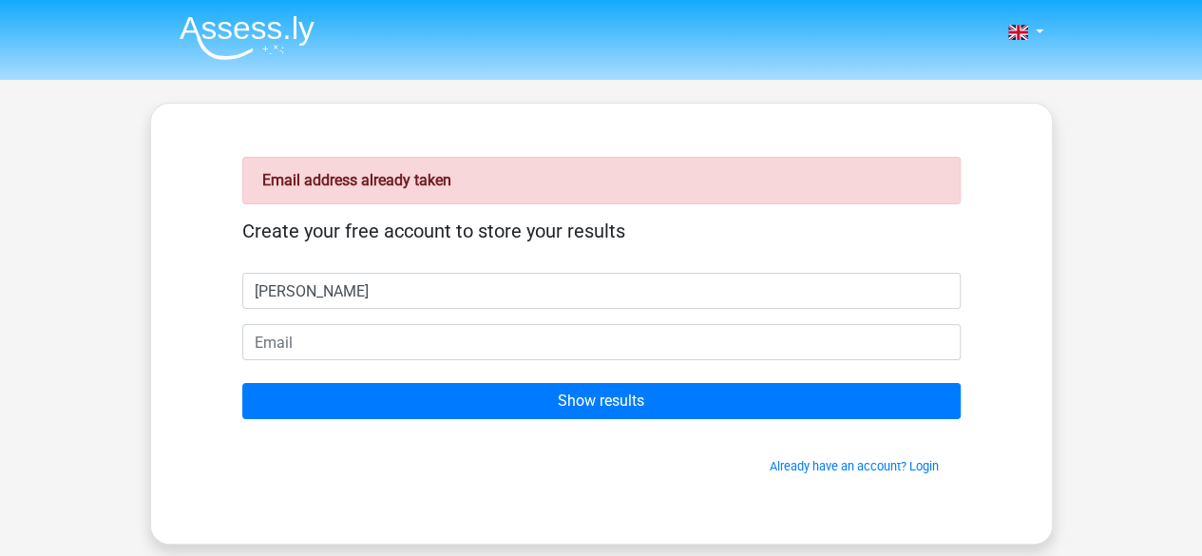
type input "[PERSON_NAME]"
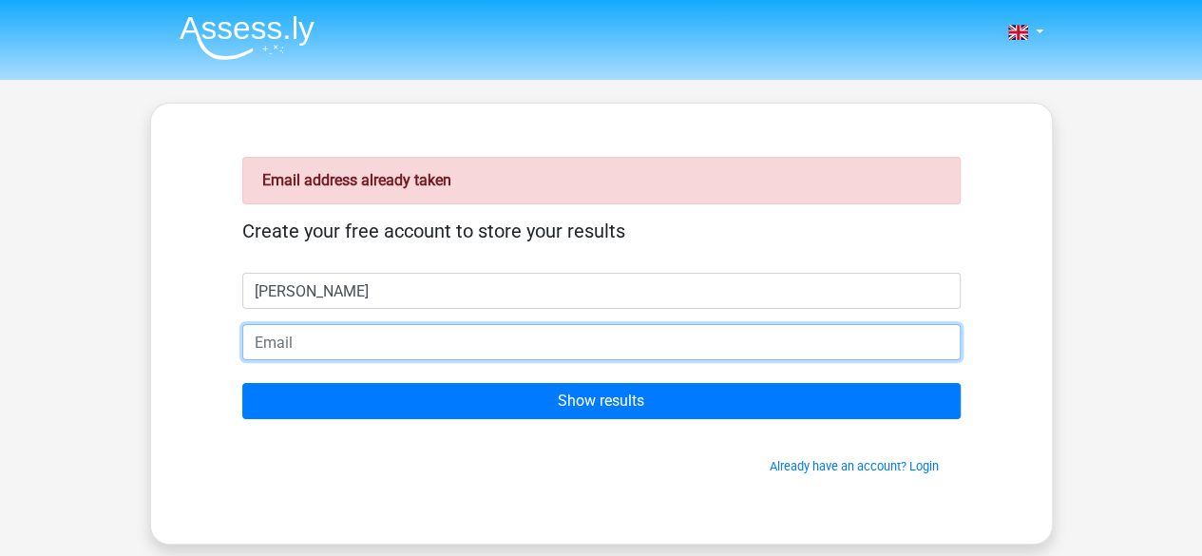
click at [660, 328] on input "email" at bounding box center [601, 342] width 718 height 36
type input "[EMAIL_ADDRESS][DOMAIN_NAME]"
click at [242, 383] on input "Show results" at bounding box center [601, 401] width 718 height 36
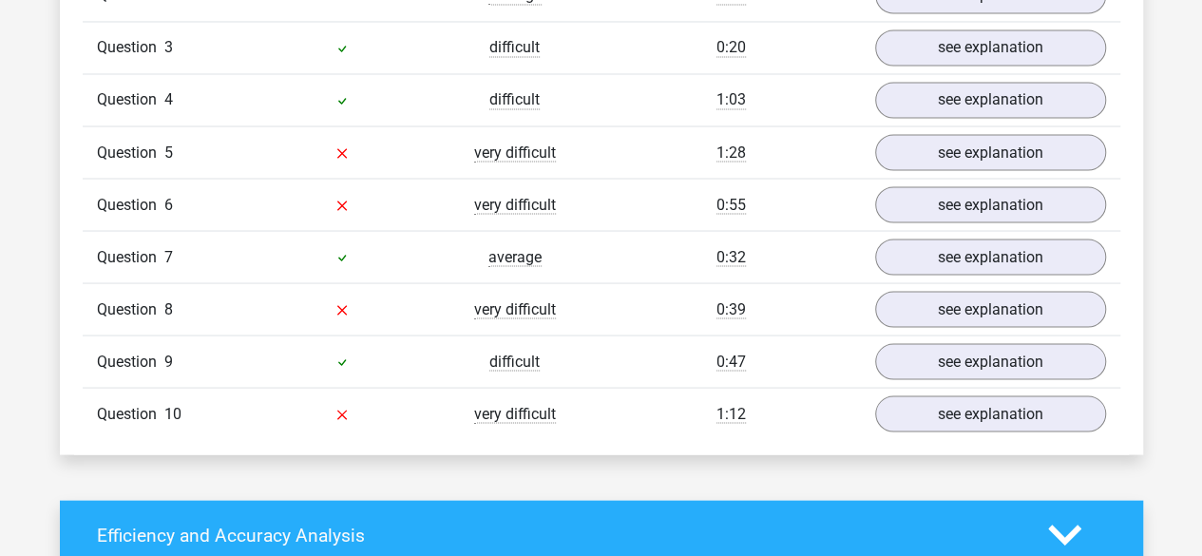
scroll to position [1710, 0]
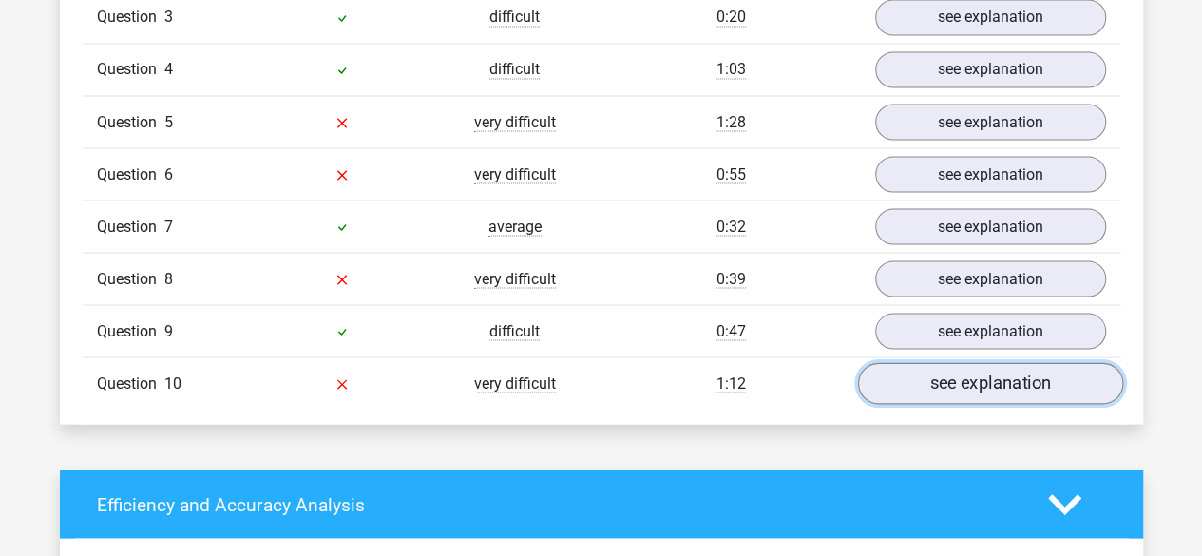
click at [947, 377] on link "see explanation" at bounding box center [989, 384] width 265 height 42
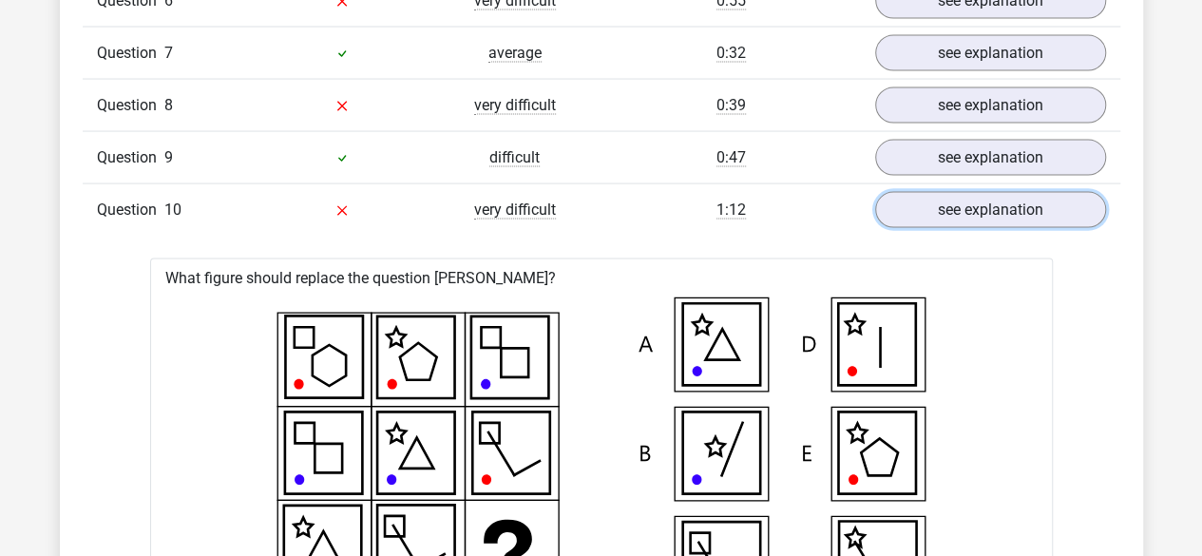
scroll to position [1805, 0]
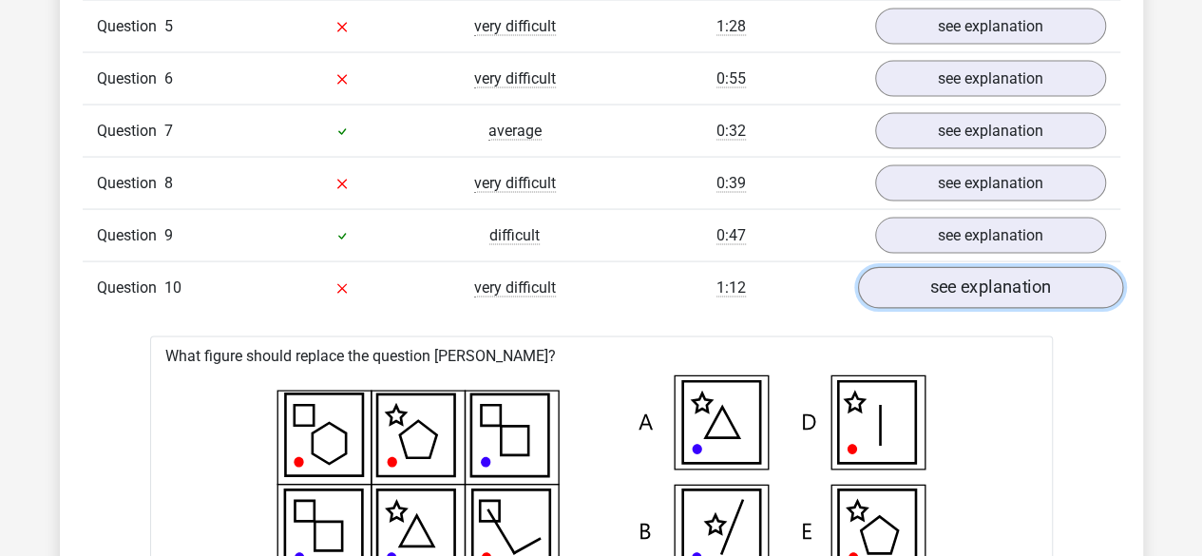
click at [997, 278] on link "see explanation" at bounding box center [989, 289] width 265 height 42
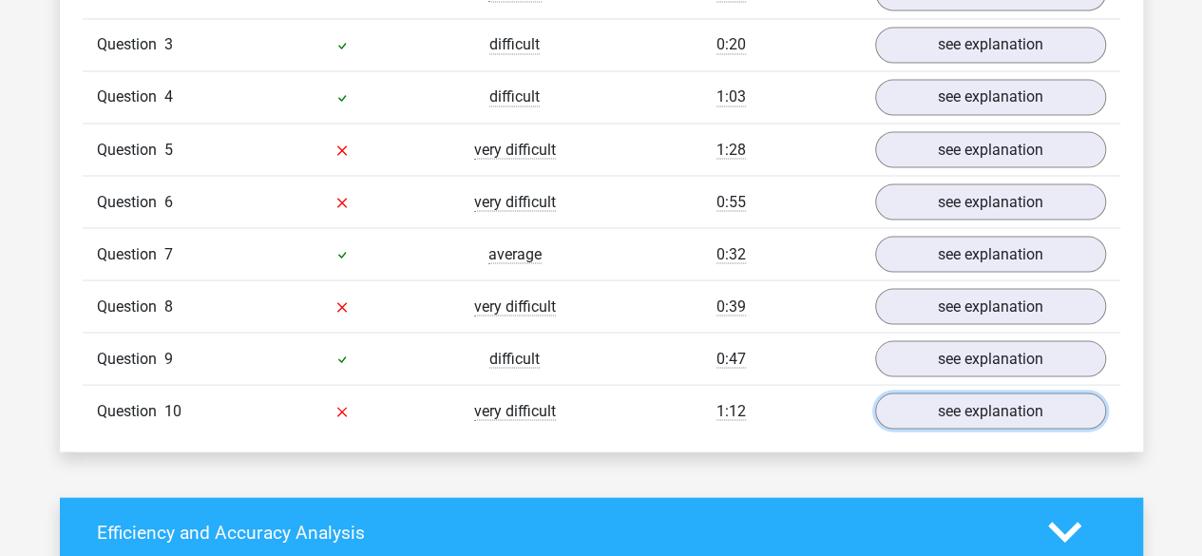
scroll to position [1615, 0]
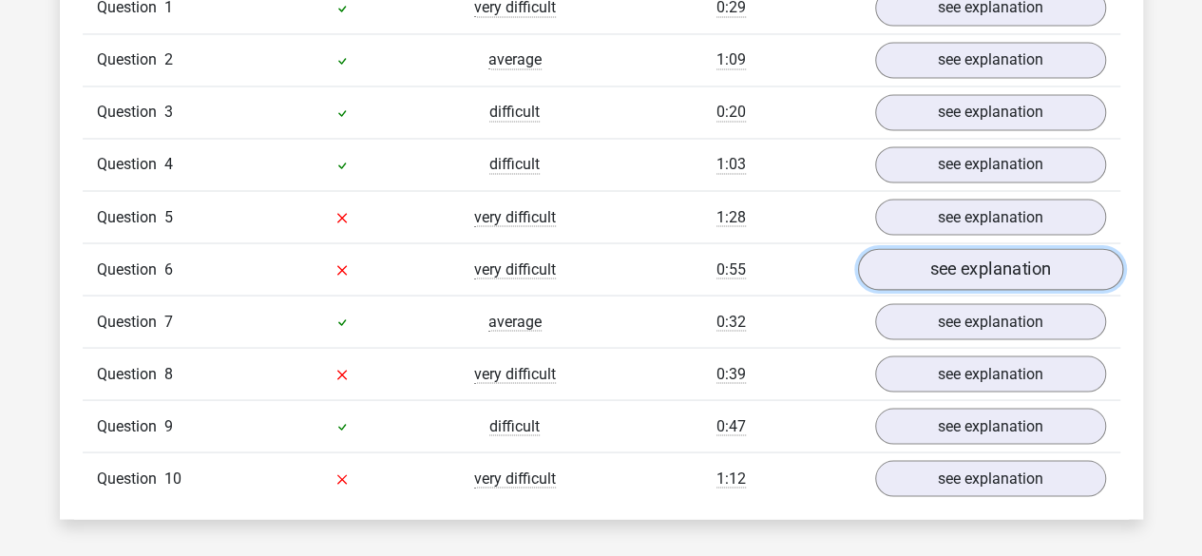
click at [982, 275] on link "see explanation" at bounding box center [989, 270] width 265 height 42
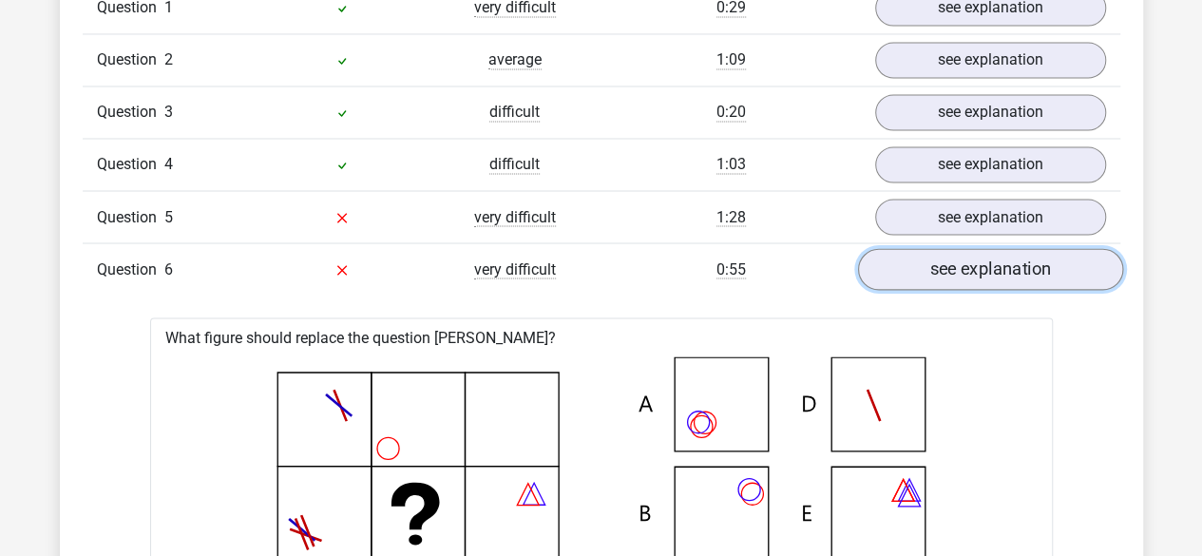
click at [982, 275] on link "see explanation" at bounding box center [989, 270] width 265 height 42
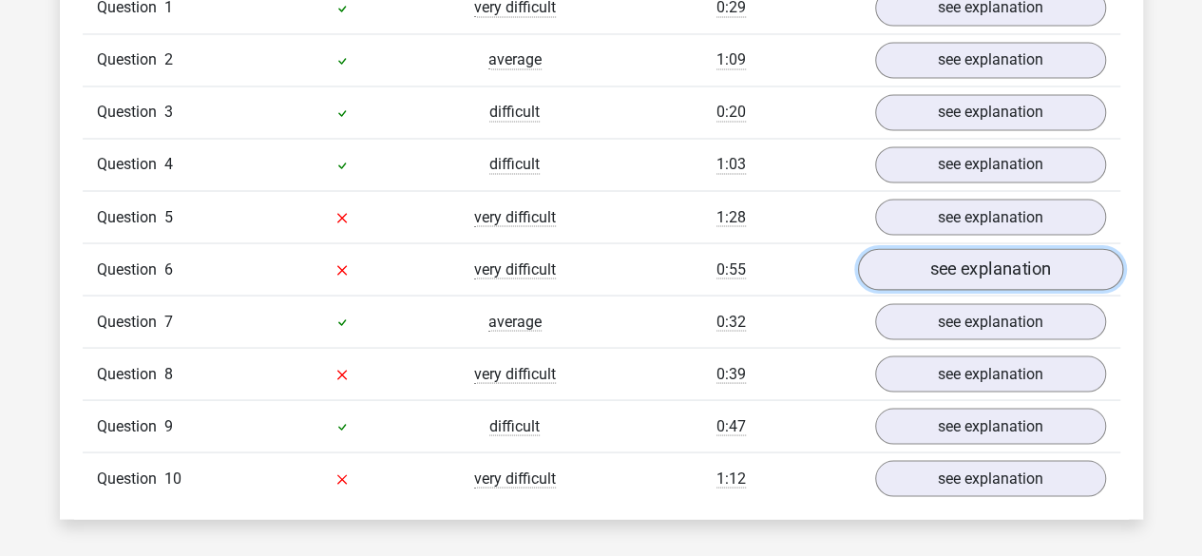
click at [982, 275] on link "see explanation" at bounding box center [989, 270] width 265 height 42
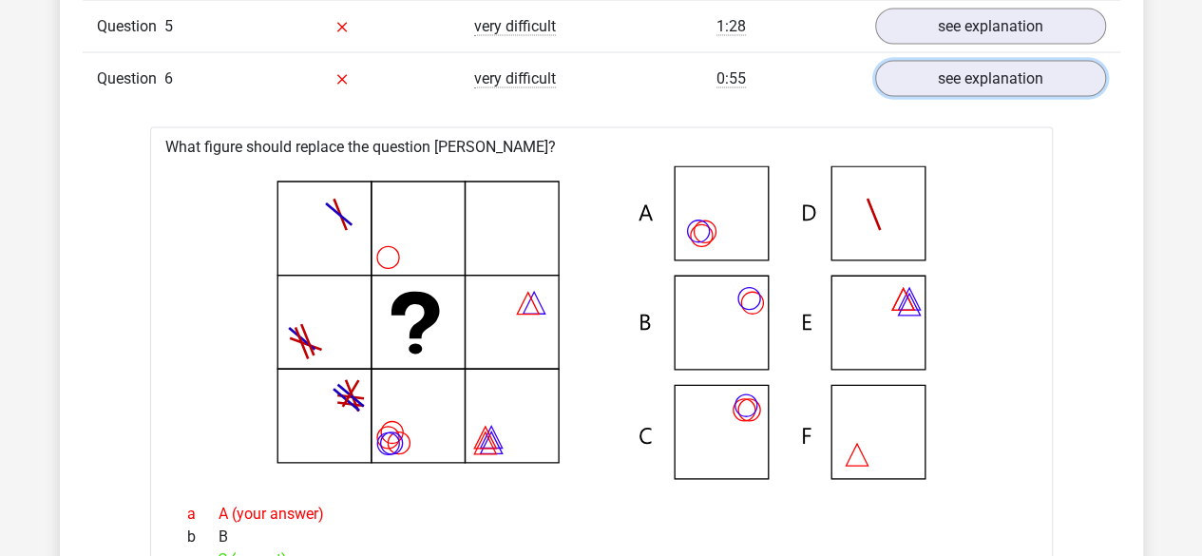
scroll to position [1710, 0]
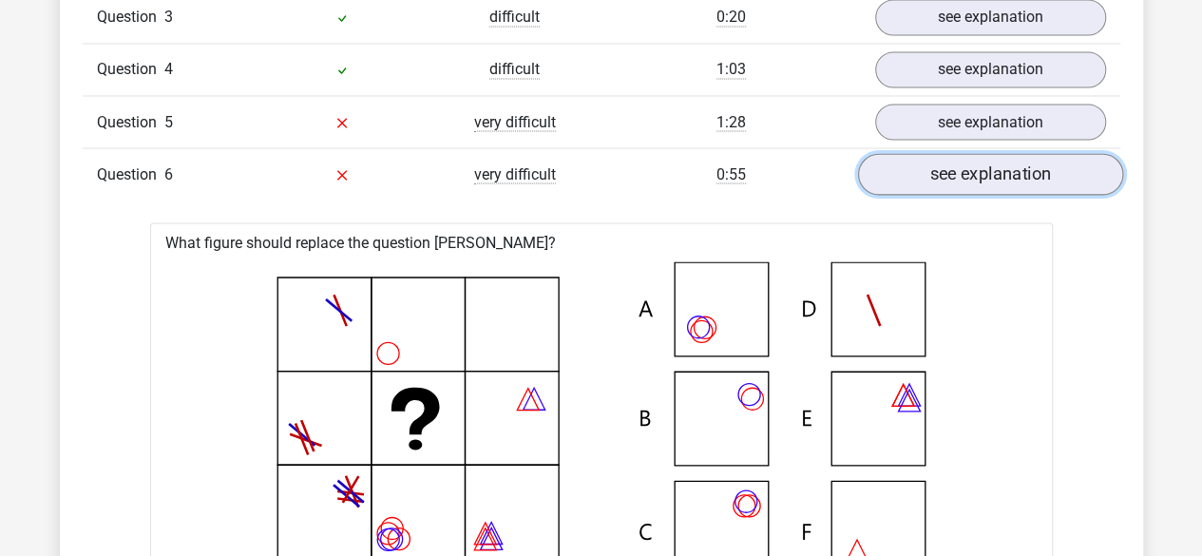
click at [1020, 159] on link "see explanation" at bounding box center [989, 175] width 265 height 42
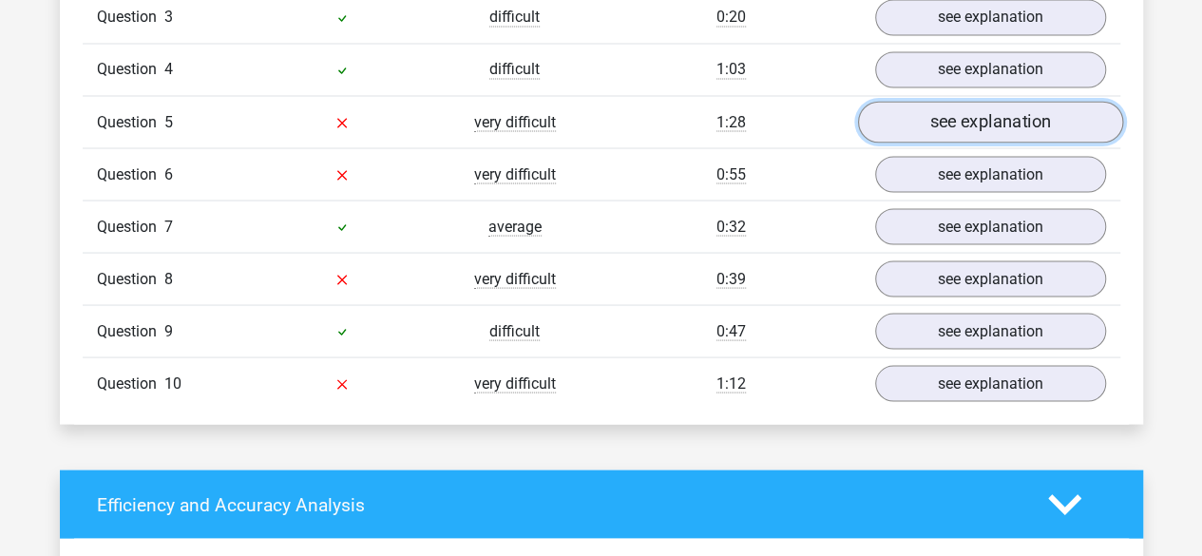
click at [1010, 128] on link "see explanation" at bounding box center [989, 123] width 265 height 42
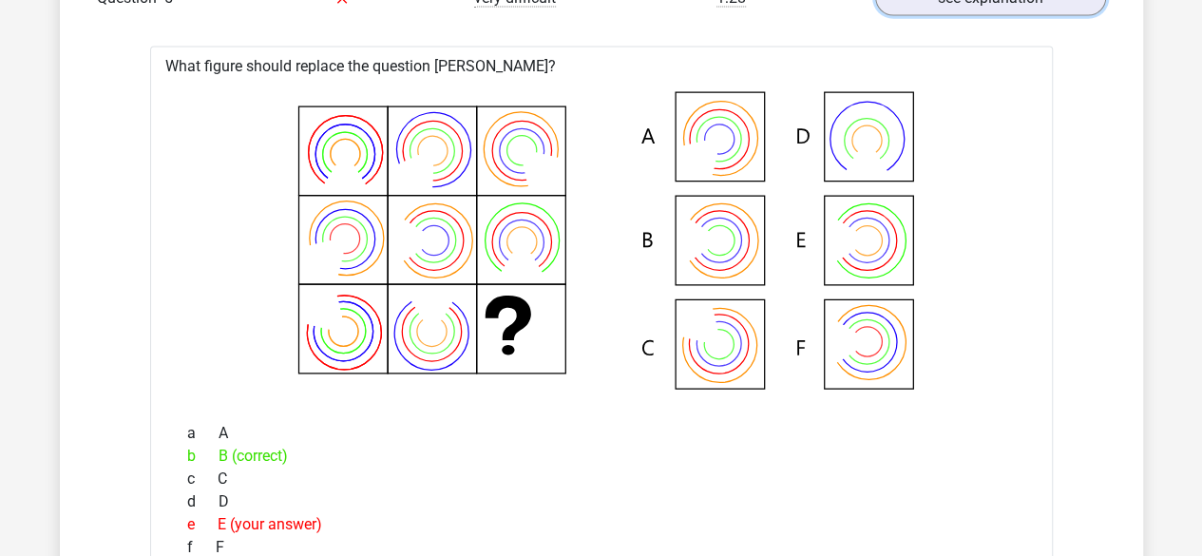
scroll to position [1805, 0]
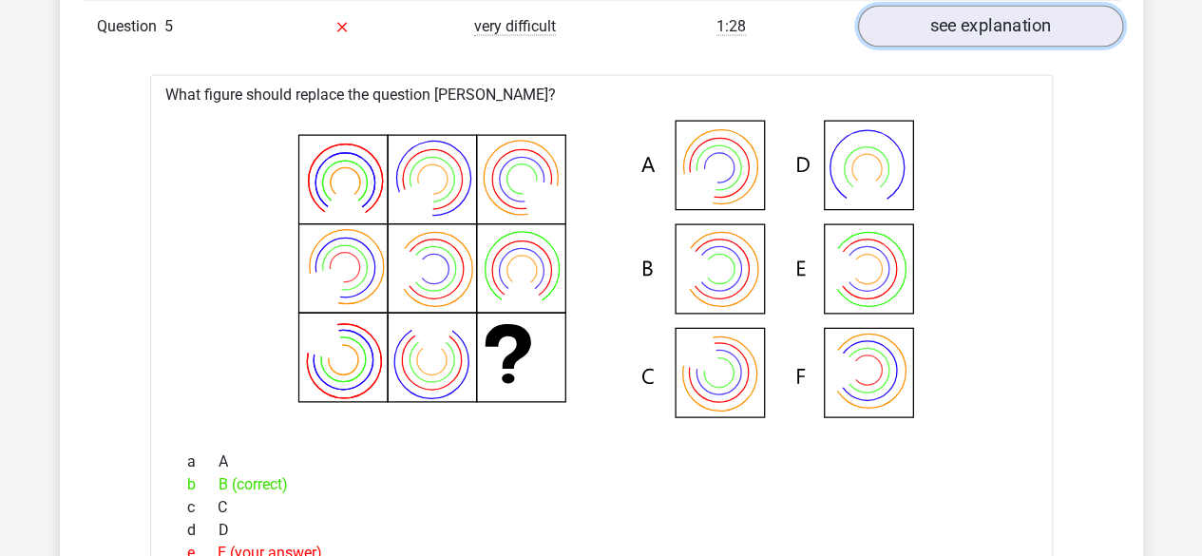
click at [967, 26] on link "see explanation" at bounding box center [989, 28] width 265 height 42
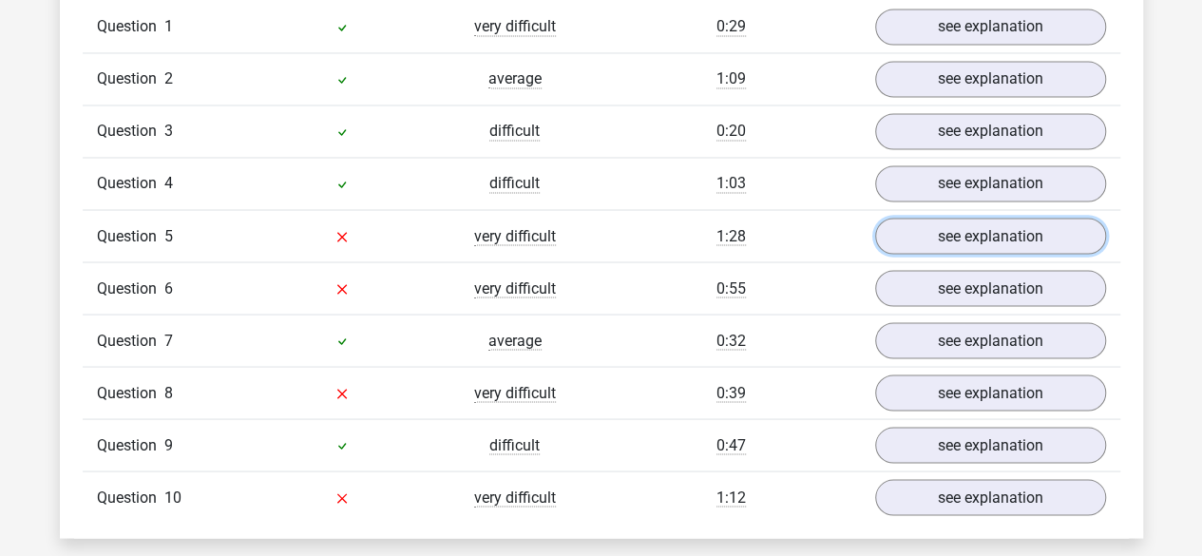
scroll to position [1615, 0]
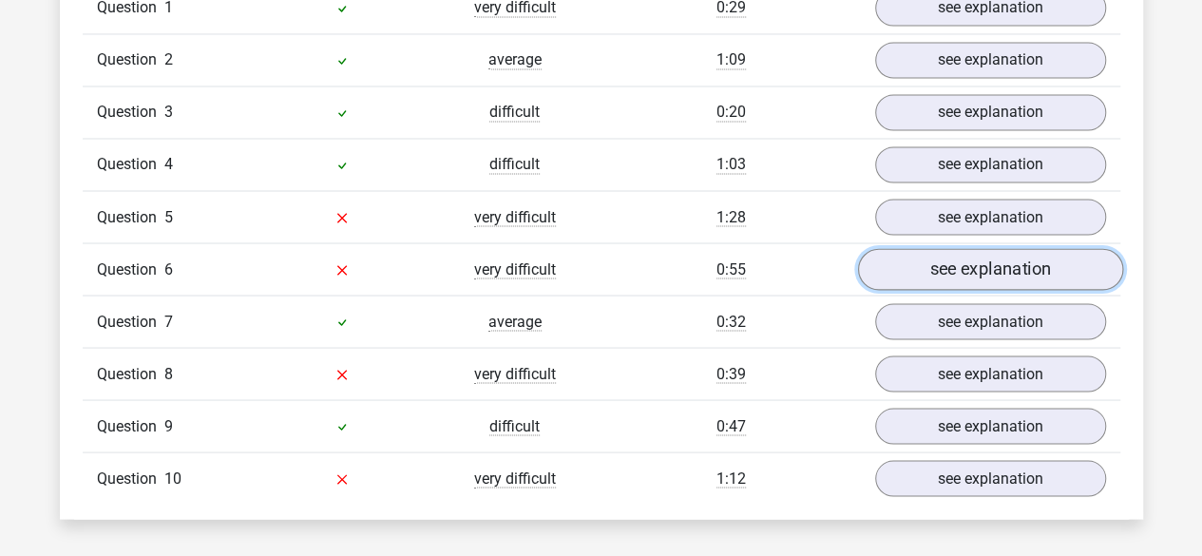
click at [950, 259] on link "see explanation" at bounding box center [989, 270] width 265 height 42
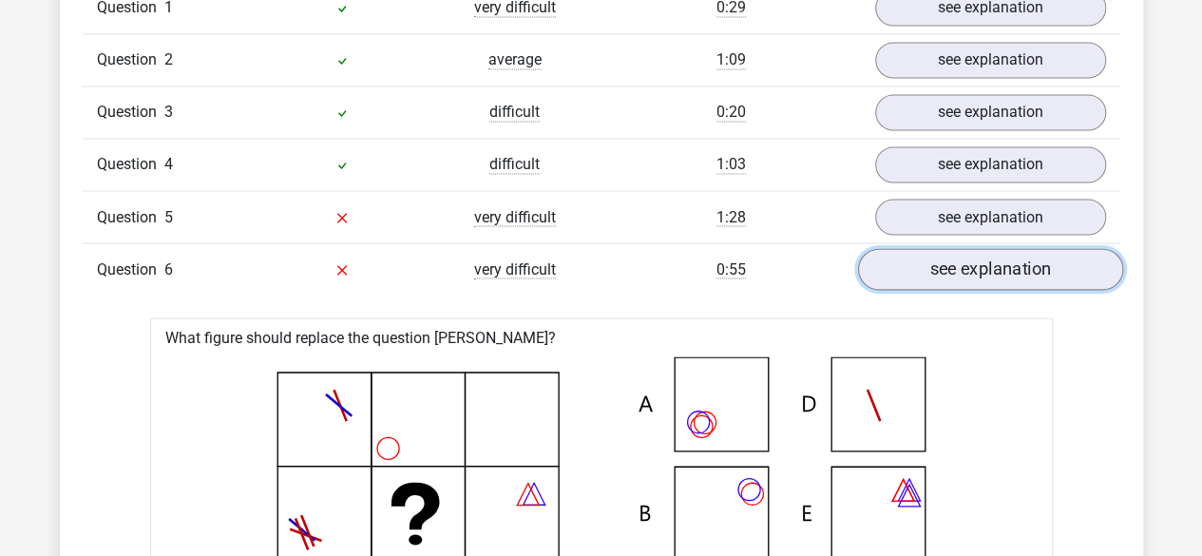
click at [950, 259] on link "see explanation" at bounding box center [989, 270] width 265 height 42
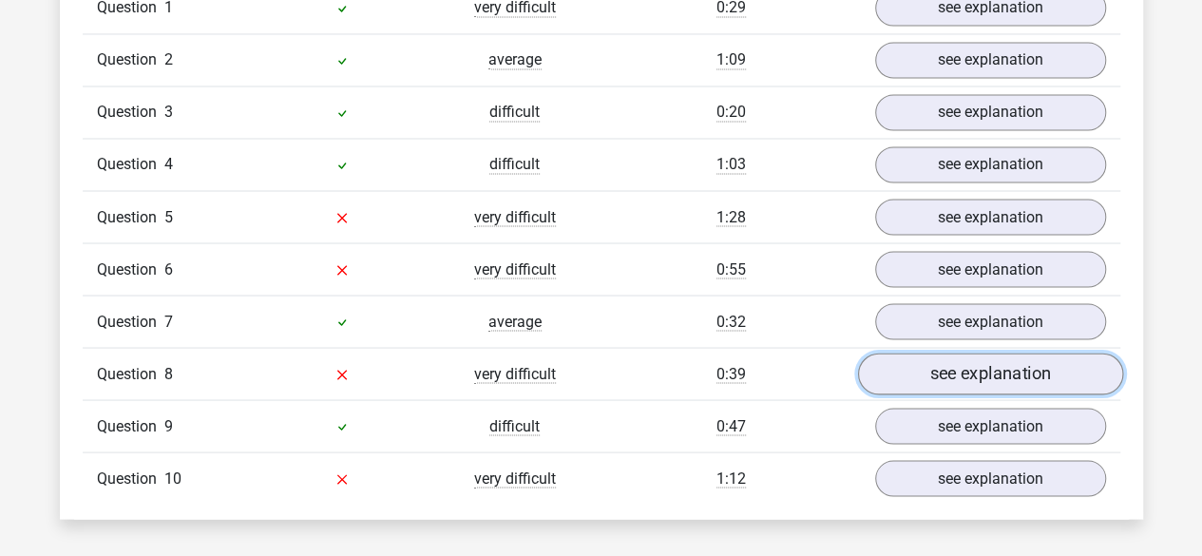
click at [950, 376] on link "see explanation" at bounding box center [989, 374] width 265 height 42
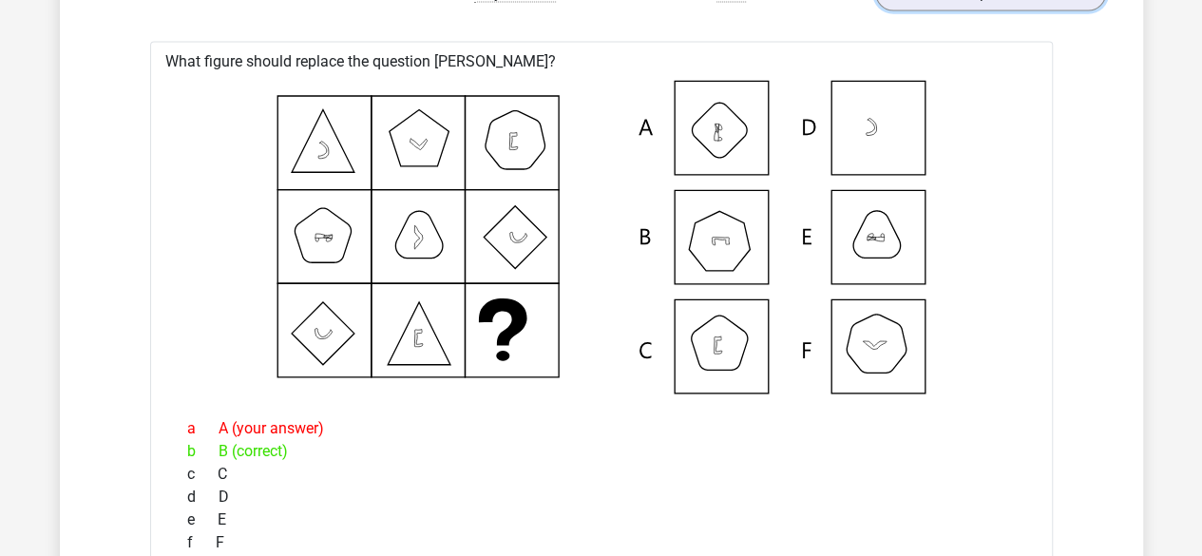
scroll to position [1900, 0]
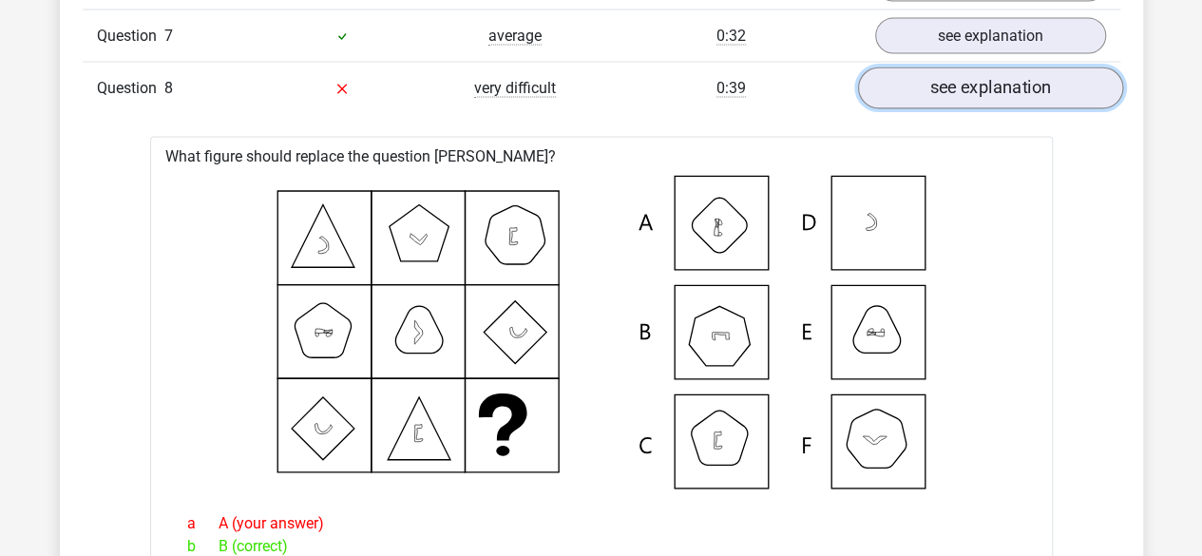
click at [1042, 81] on link "see explanation" at bounding box center [989, 89] width 265 height 42
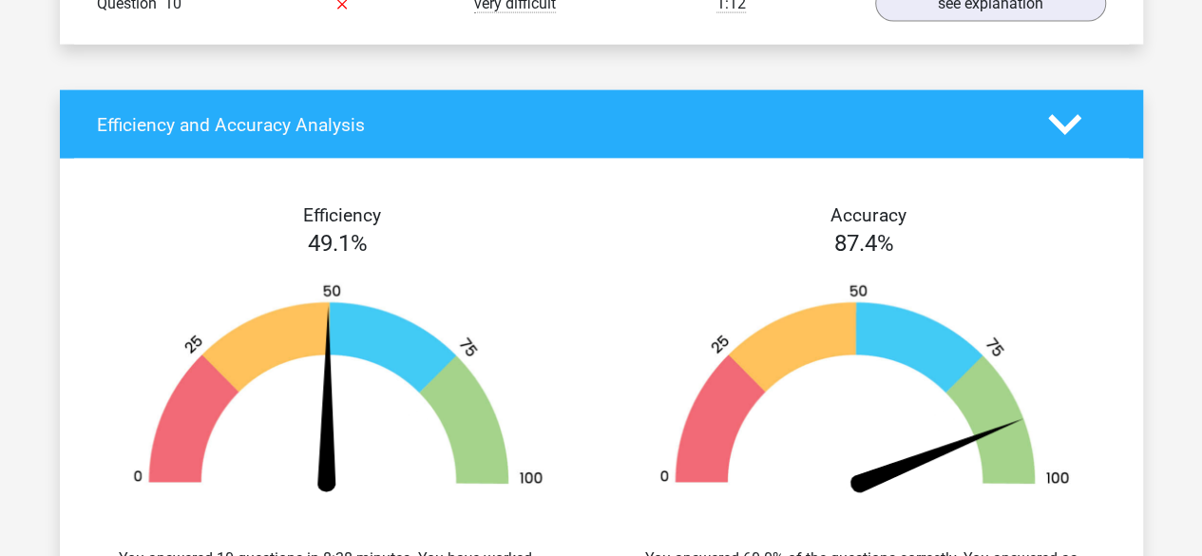
scroll to position [2090, 0]
